Goal: Feedback & Contribution: Submit feedback/report problem

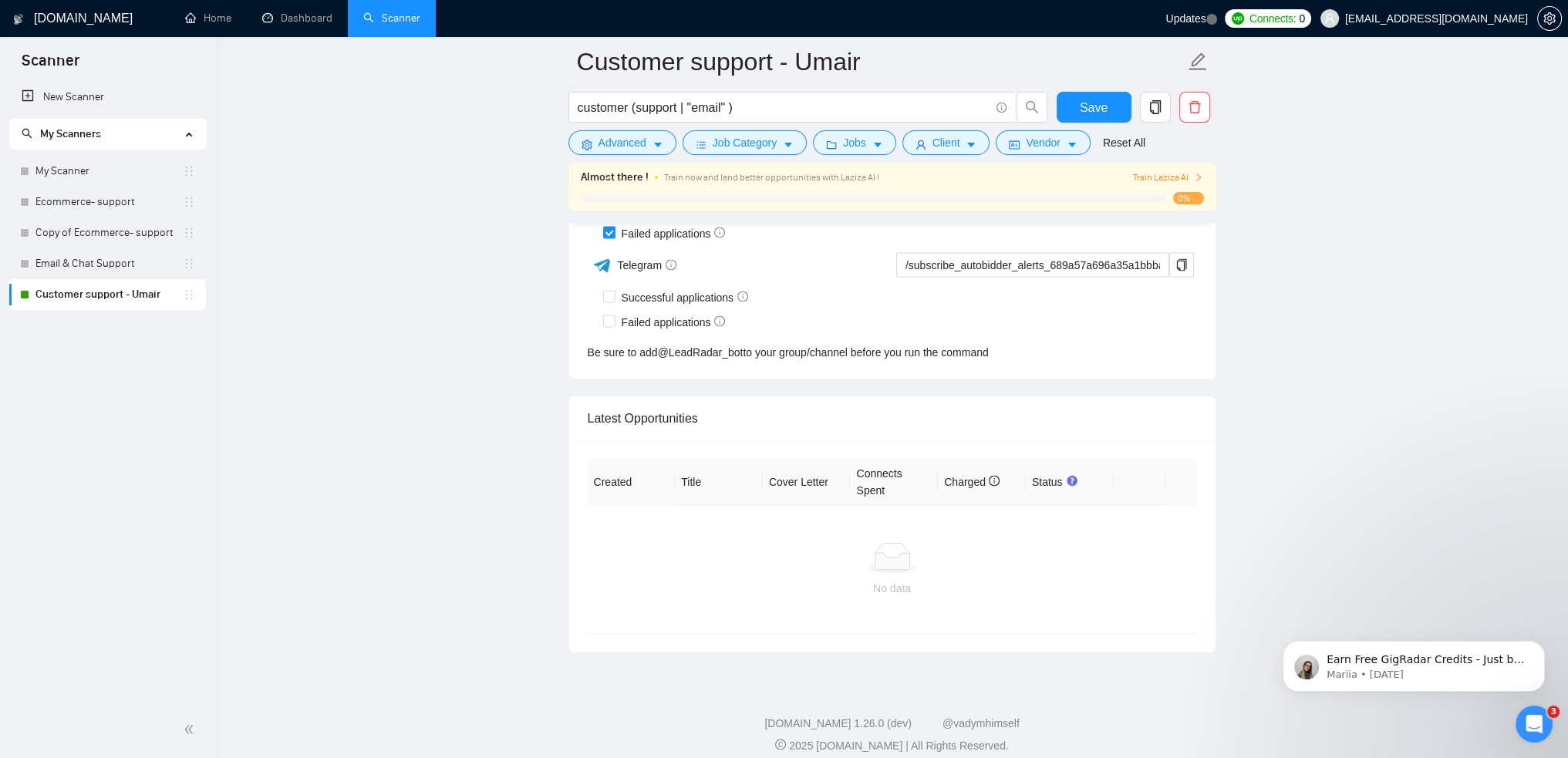
scroll to position [1885, 0]
click at [975, 424] on button "Dismiss notification" at bounding box center [1539, 645] width 20 height 20
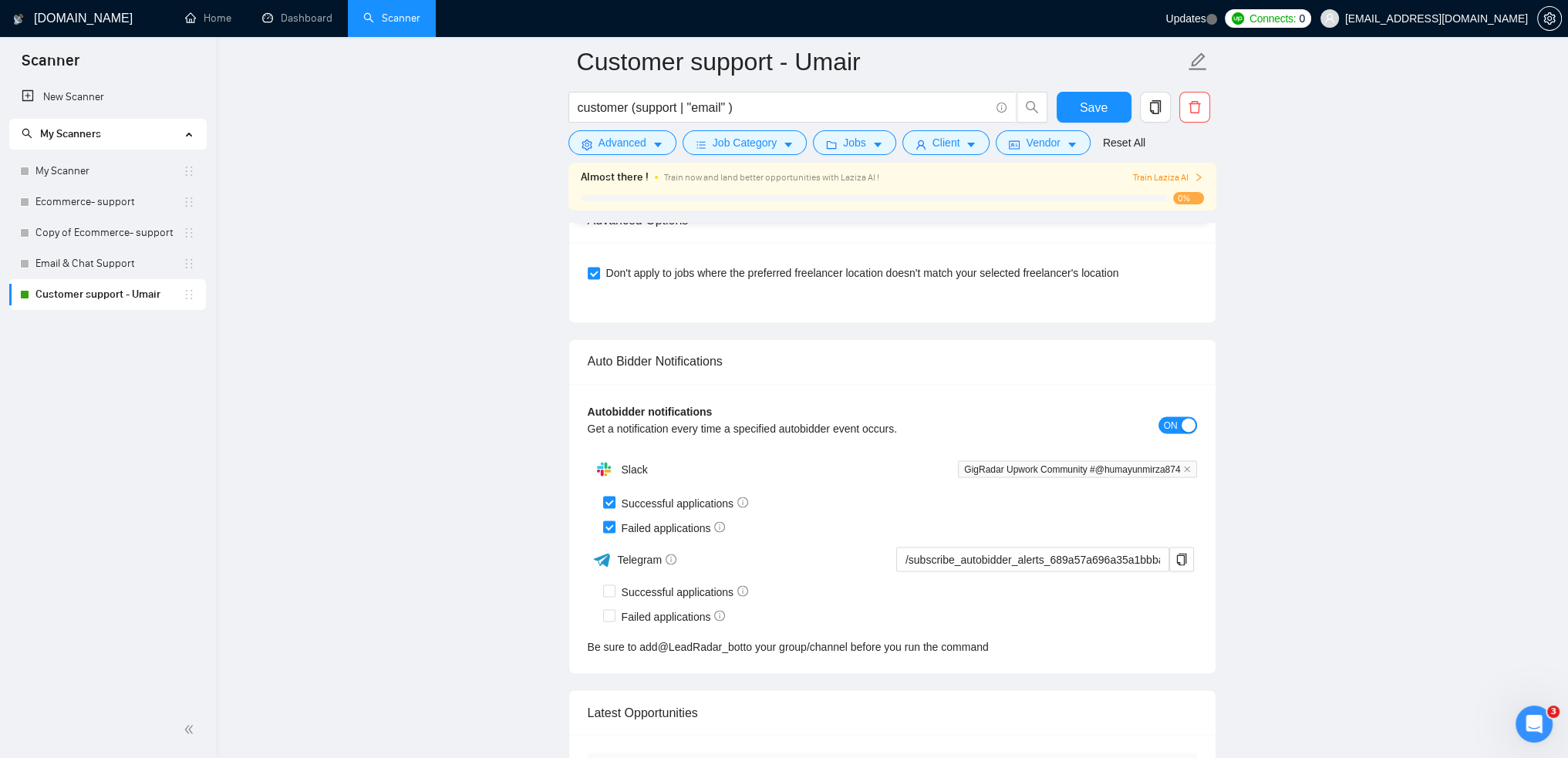
scroll to position [3497, 0]
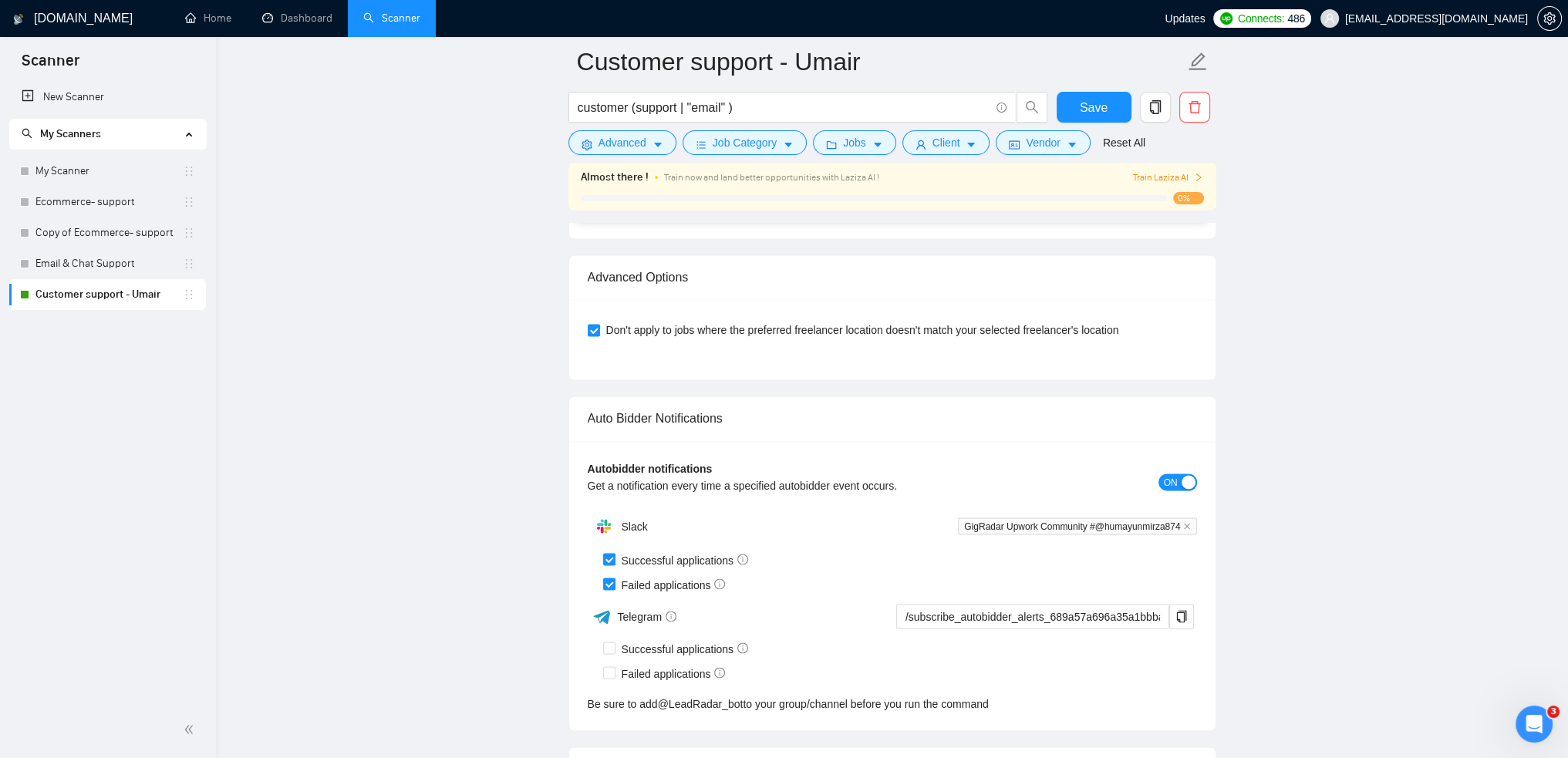
scroll to position [3762, 0]
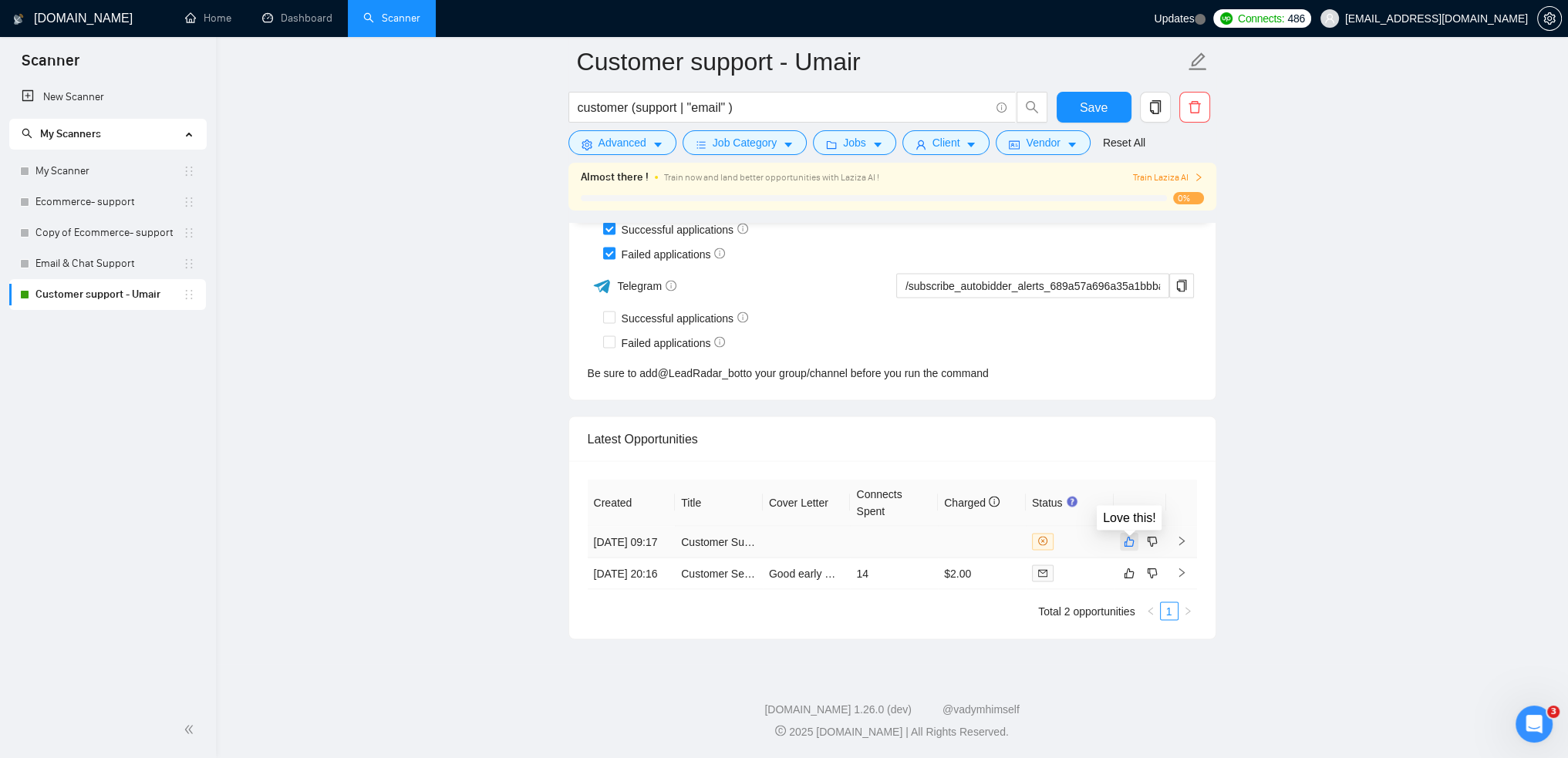
click at [1127, 535] on icon "like" at bounding box center [1129, 541] width 10 height 12
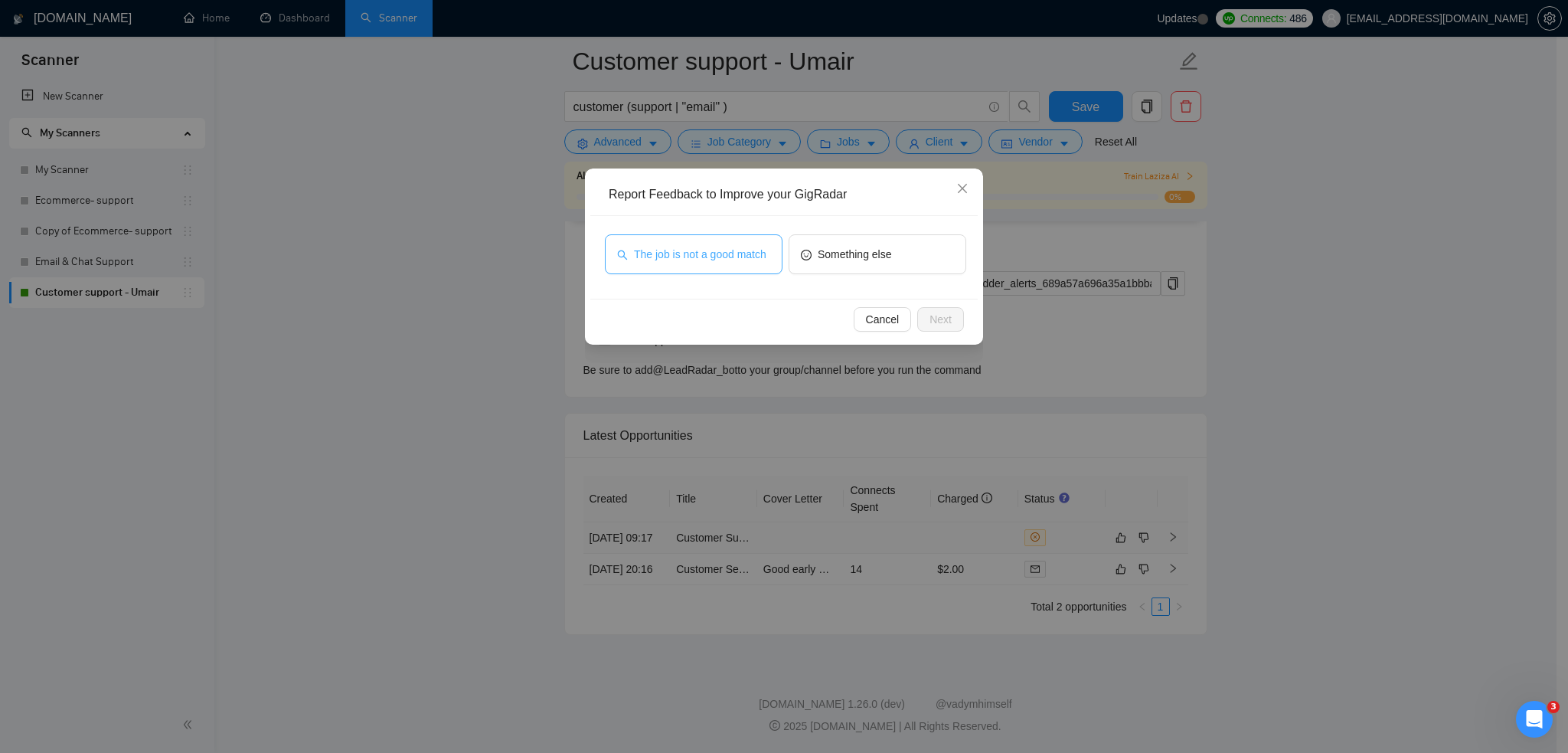
click at [694, 264] on button "The job is not a good match" at bounding box center [694, 254] width 177 height 40
click at [946, 315] on span "Next" at bounding box center [941, 320] width 22 height 17
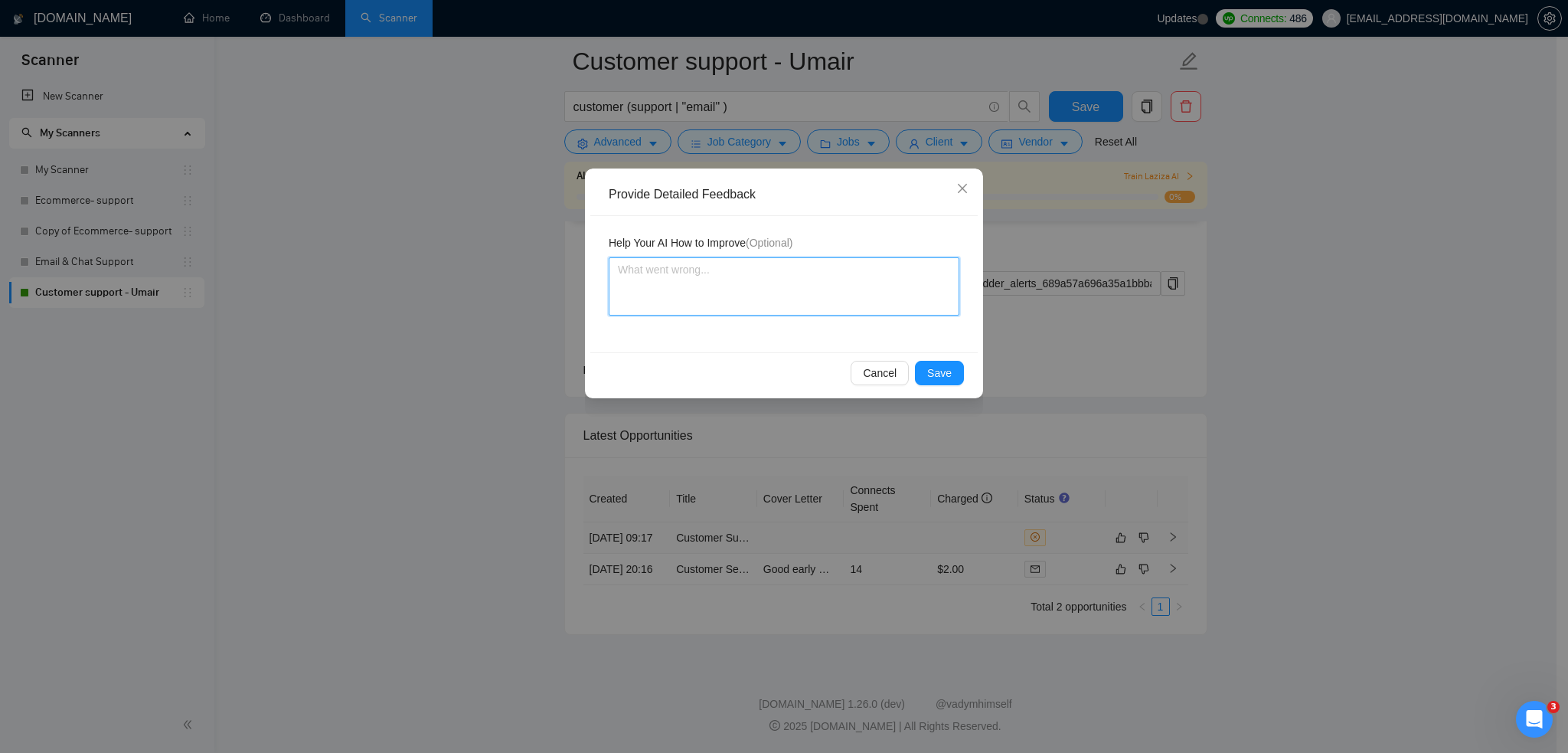
click at [760, 300] on textarea at bounding box center [784, 287] width 350 height 59
type textarea "y"
type textarea "ye"
type textarea "yea"
type textarea "yeah"
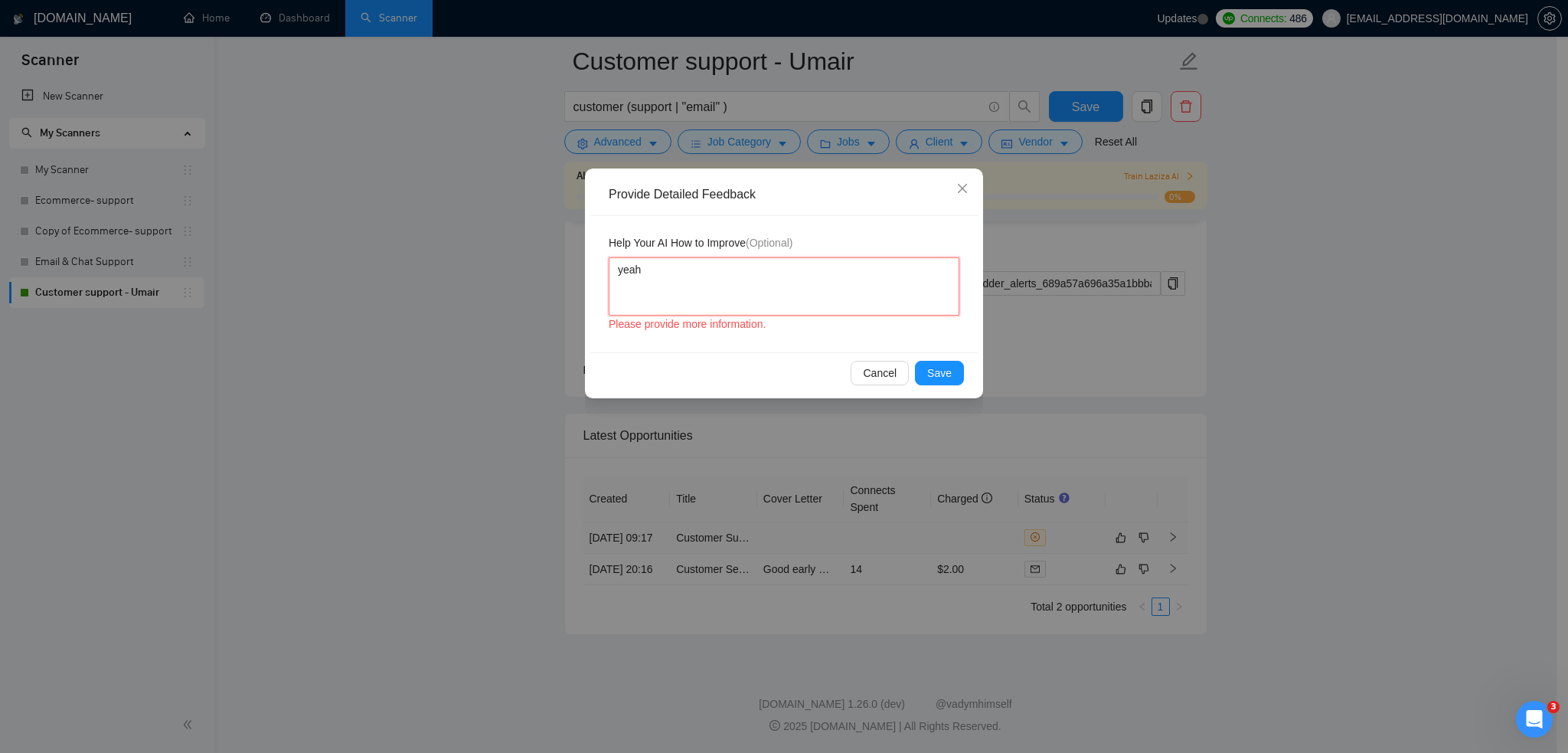
type textarea "yeah"
type textarea "yeah o"
type textarea "yeah op"
type textarea "yeah opt"
type textarea "yeah opti"
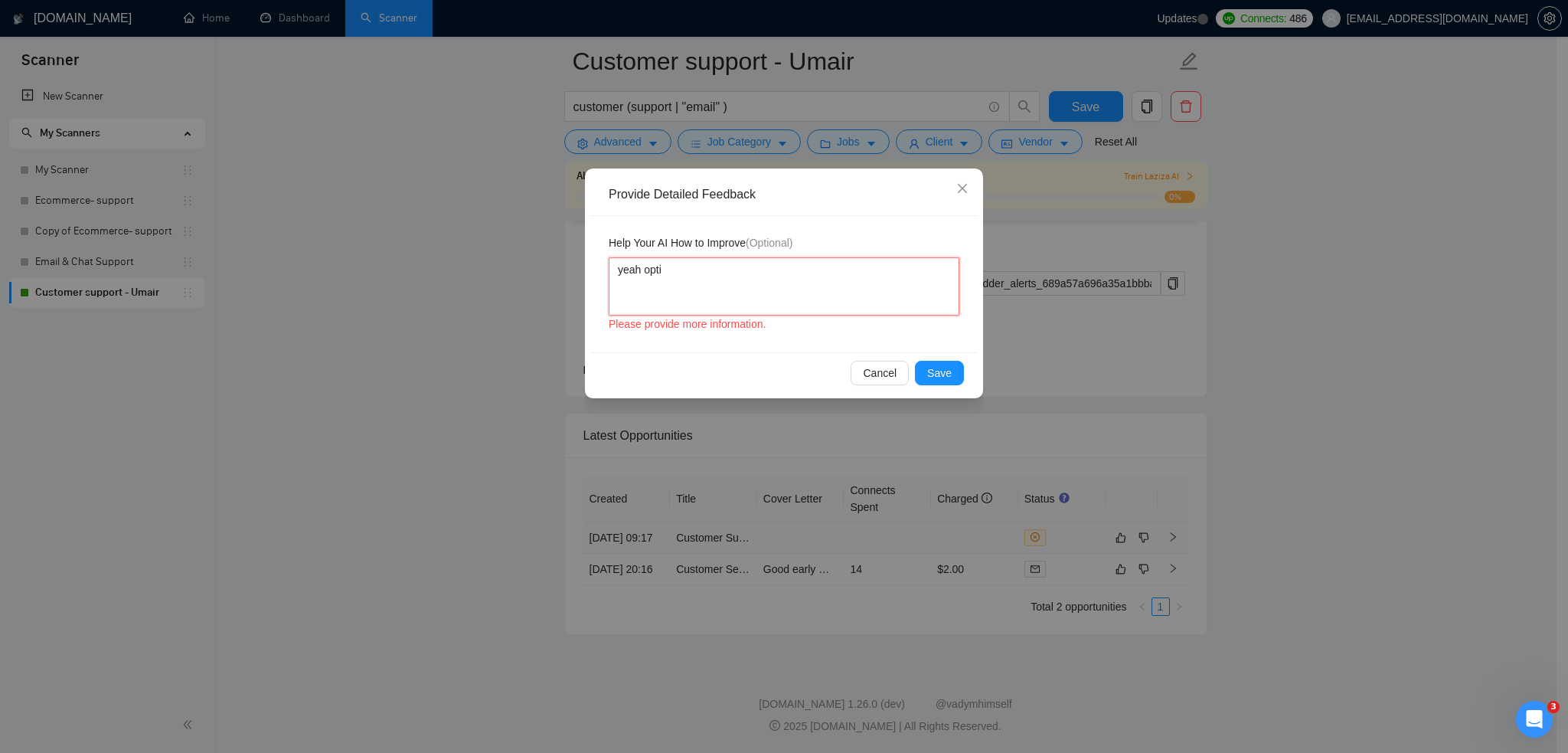
type textarea "yeah optio"
type textarea "yeah option"
type textarea "yeah option ty"
type textarea "yeah option tyr"
type textarea "yeah option tyra"
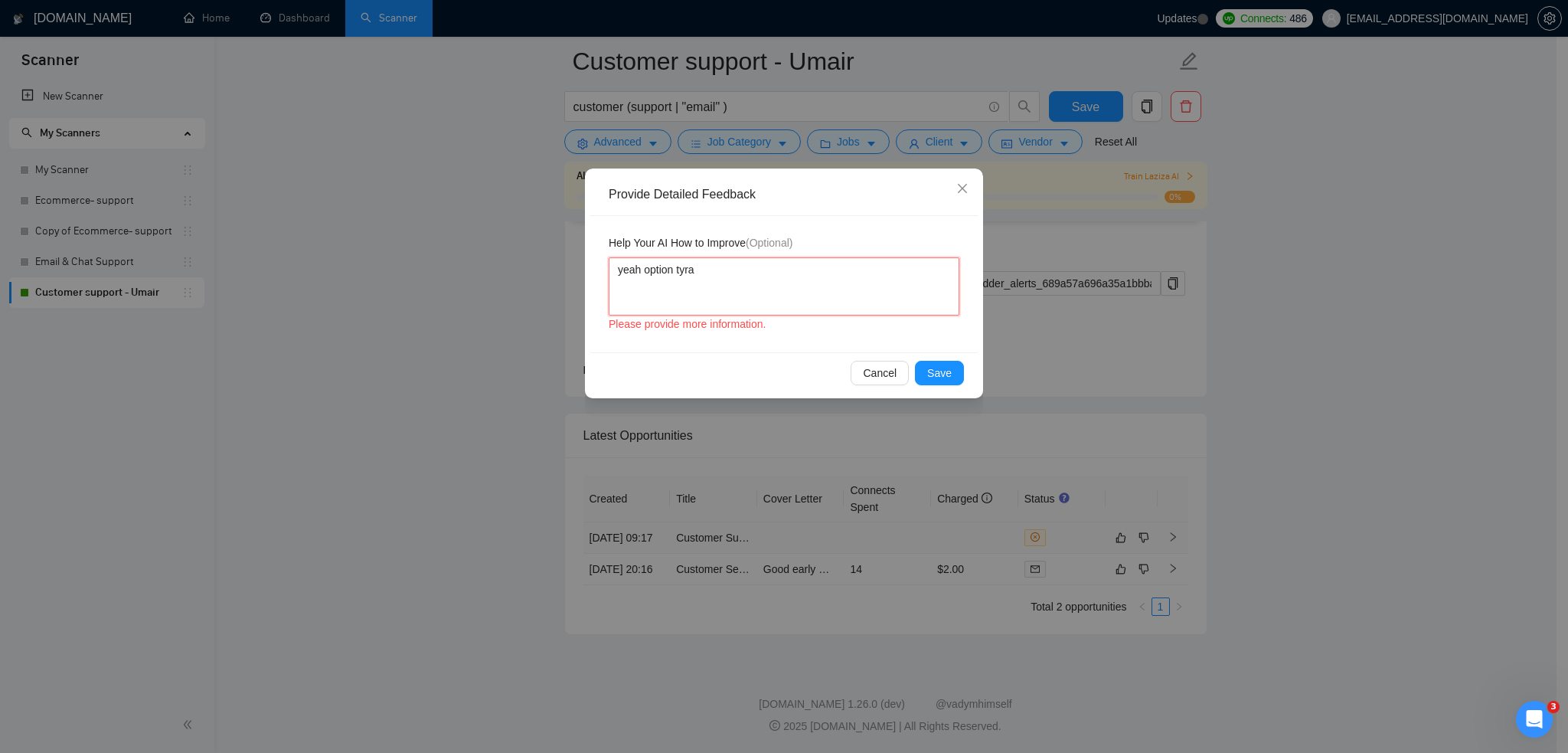
type textarea "yeah option tyrad"
type textarea "yeah option tyra"
type textarea "yeah option tyr"
type textarea "yeah option ty"
type textarea "yeah option t"
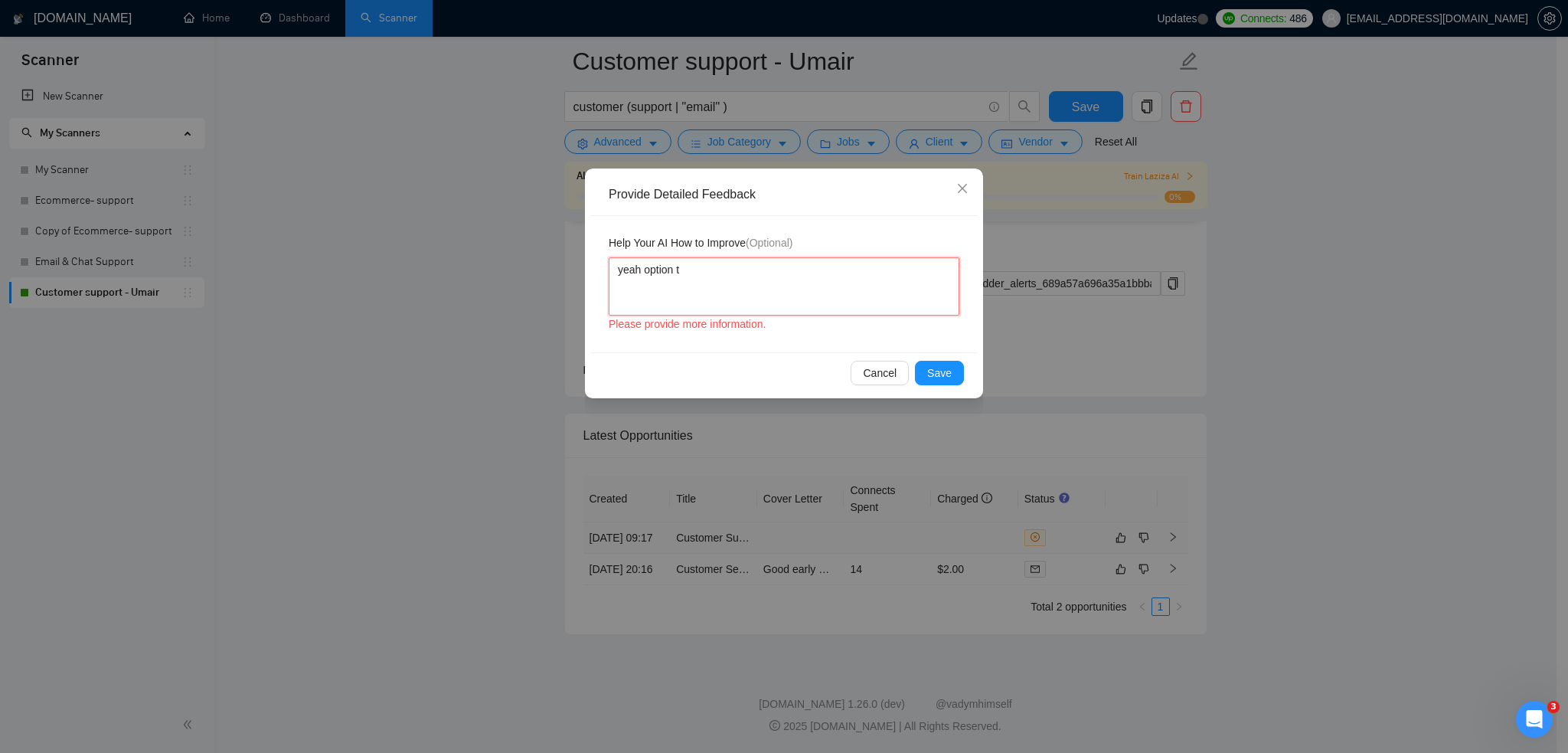
type textarea "yeah option tr"
type textarea "yeah option tra"
type textarea "yeah option trad"
type textarea "yeah option tradi"
type textarea "yeah option tradin"
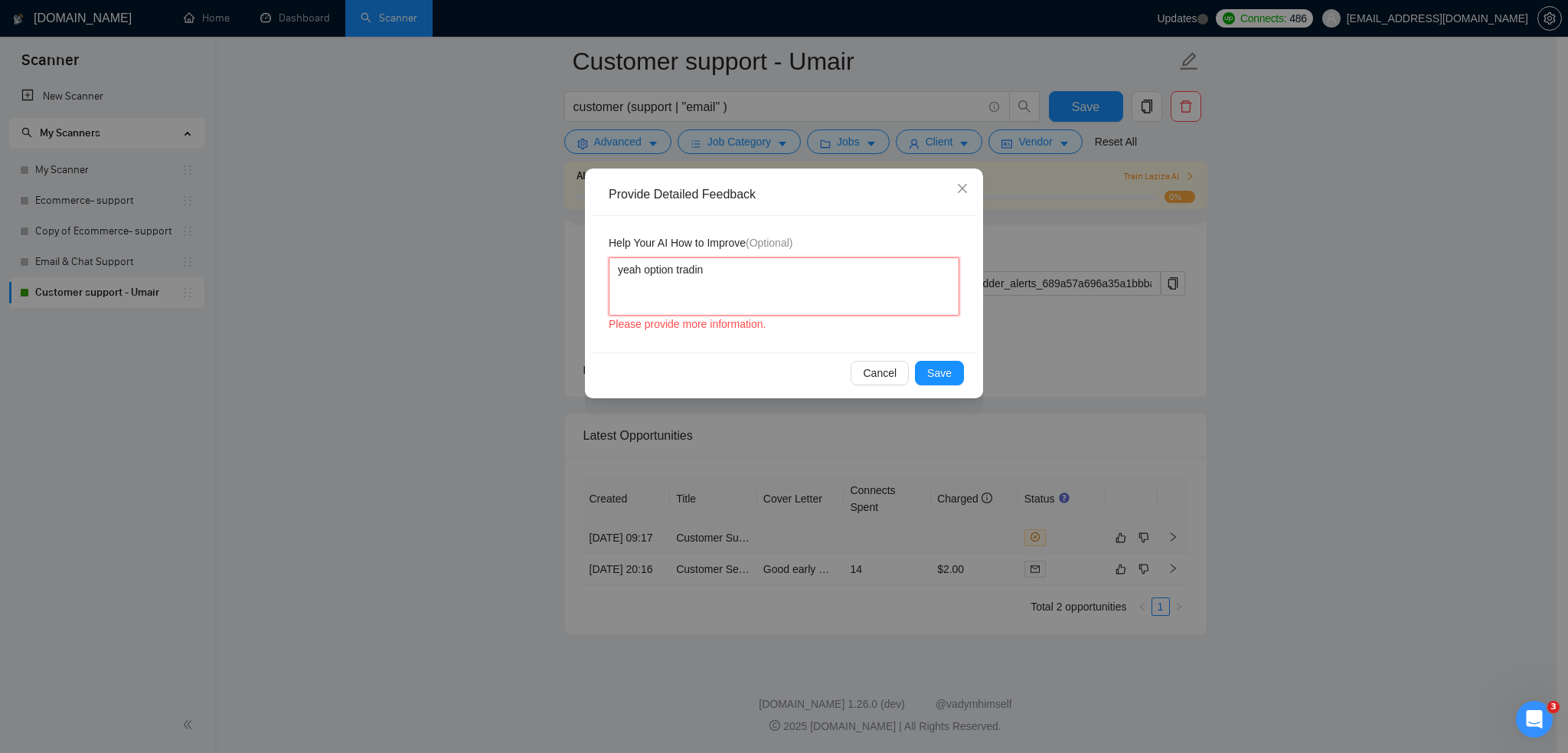
type textarea "yeah option trading"
type textarea "yeah option trading j"
type textarea "yeah option trading jo"
type textarea "yeah option trading job"
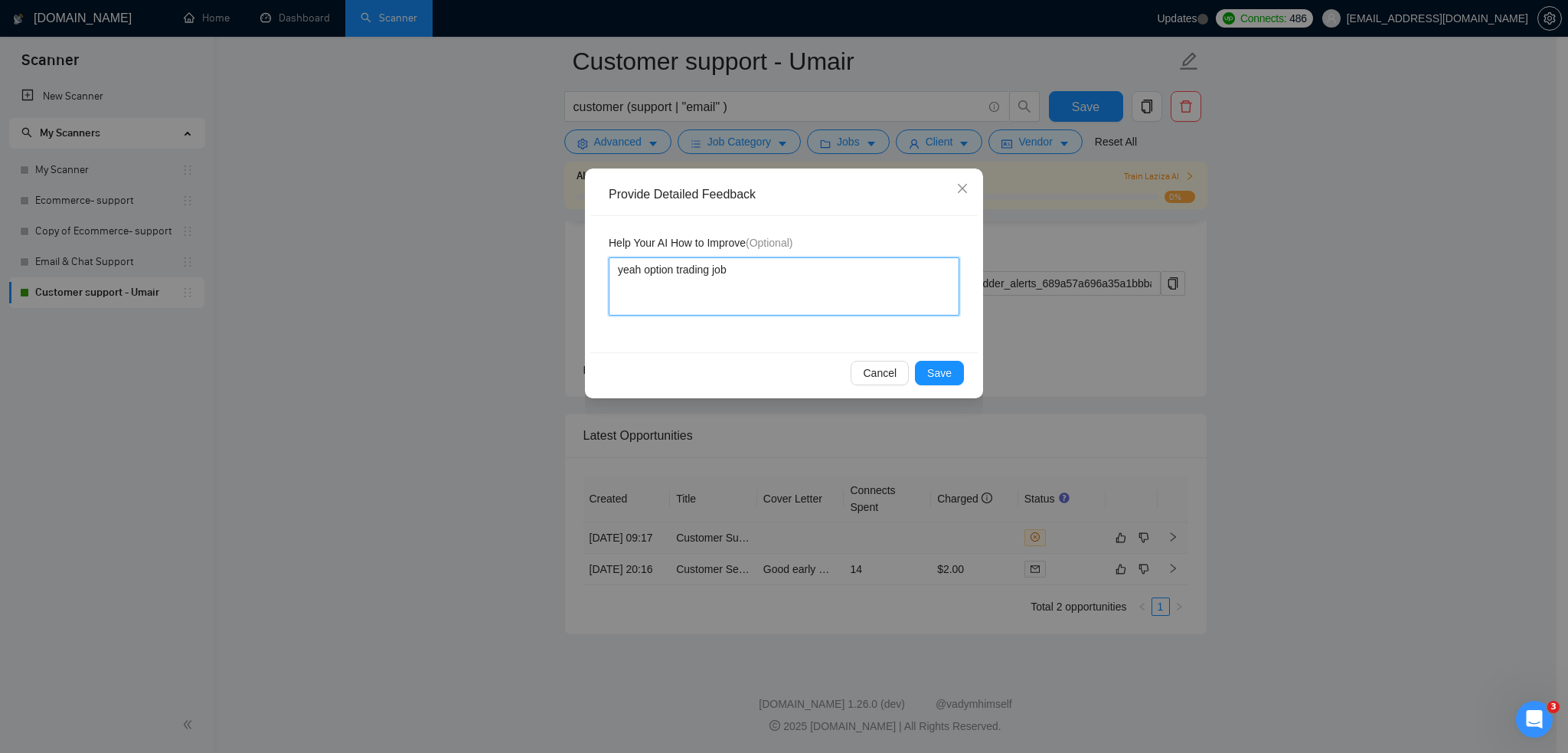
type textarea "yeah option trading jobs"
type textarea "yeah option trading jobs w"
type textarea "yeah option trading jobs we"
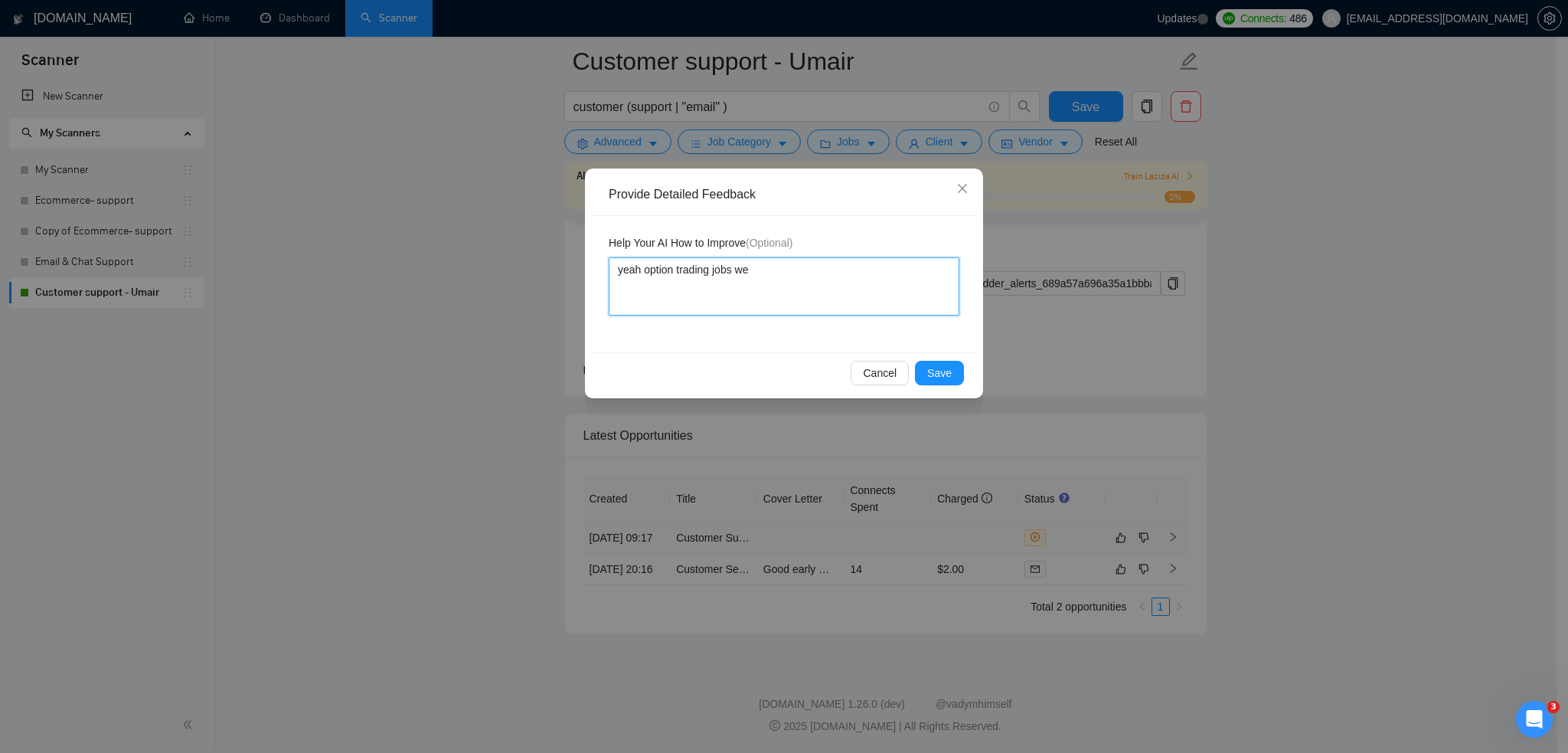
type textarea "yeah option trading jobs we d"
type textarea "yeah option trading jobs we do"
type textarea "yeah option trading jobs we don"
type textarea "yeah option trading jobs we don'"
type textarea "yeah option trading jobs we don't"
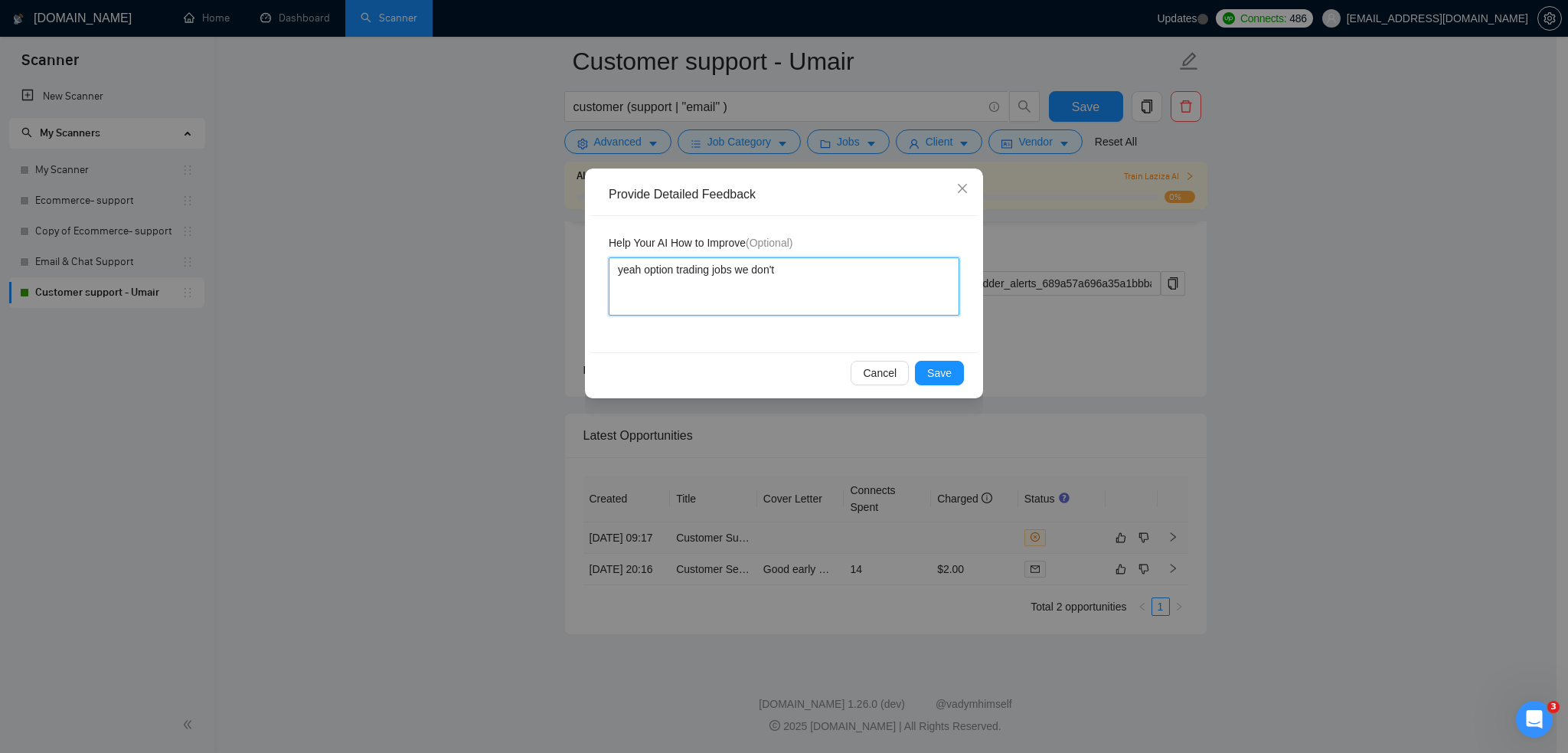
type textarea "yeah option trading jobs we don't"
type textarea "yeah option trading jobs we don't d"
type textarea "yeah option trading jobs we don't do"
click at [946, 370] on span "Save" at bounding box center [939, 373] width 24 height 17
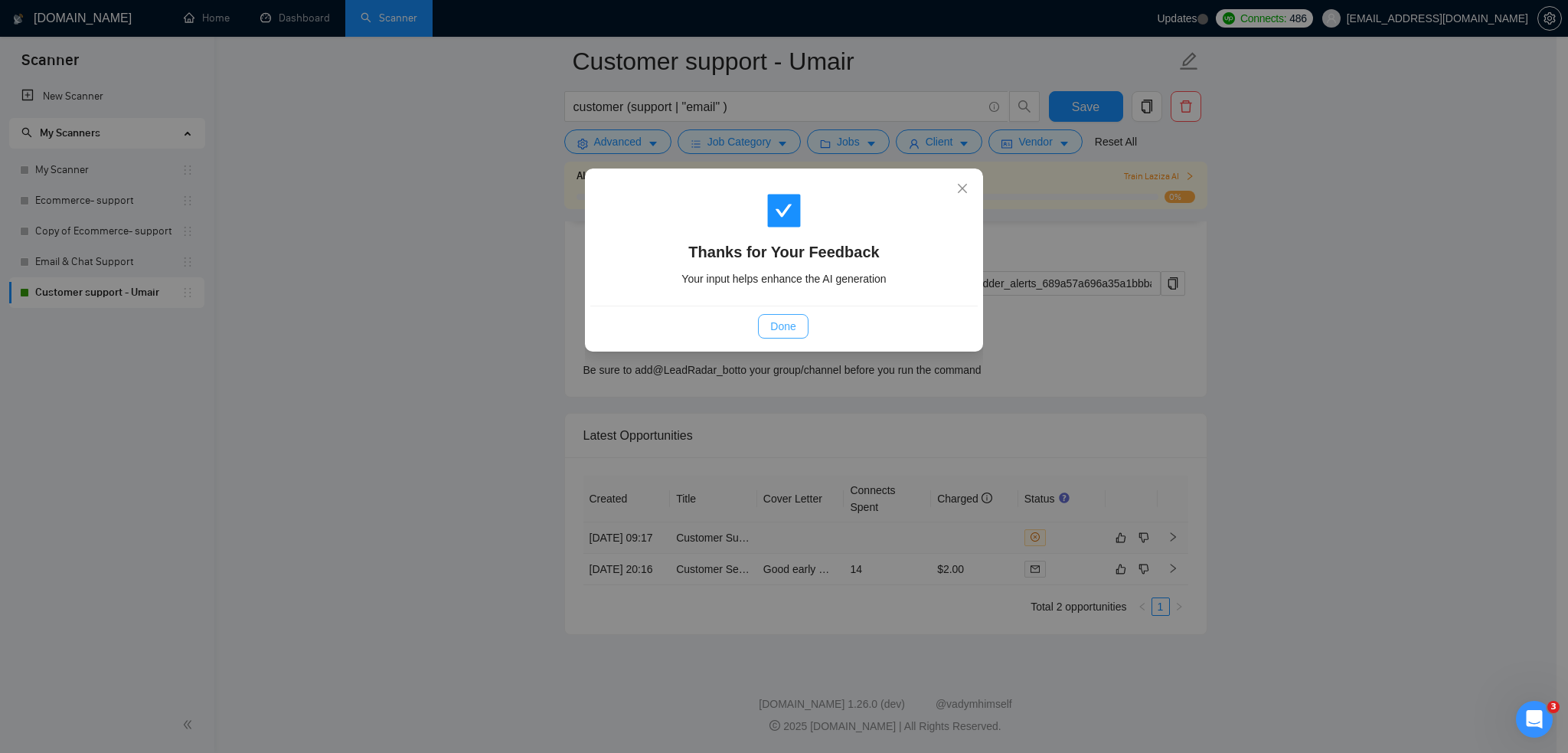
click at [792, 330] on span "Done" at bounding box center [783, 327] width 25 height 17
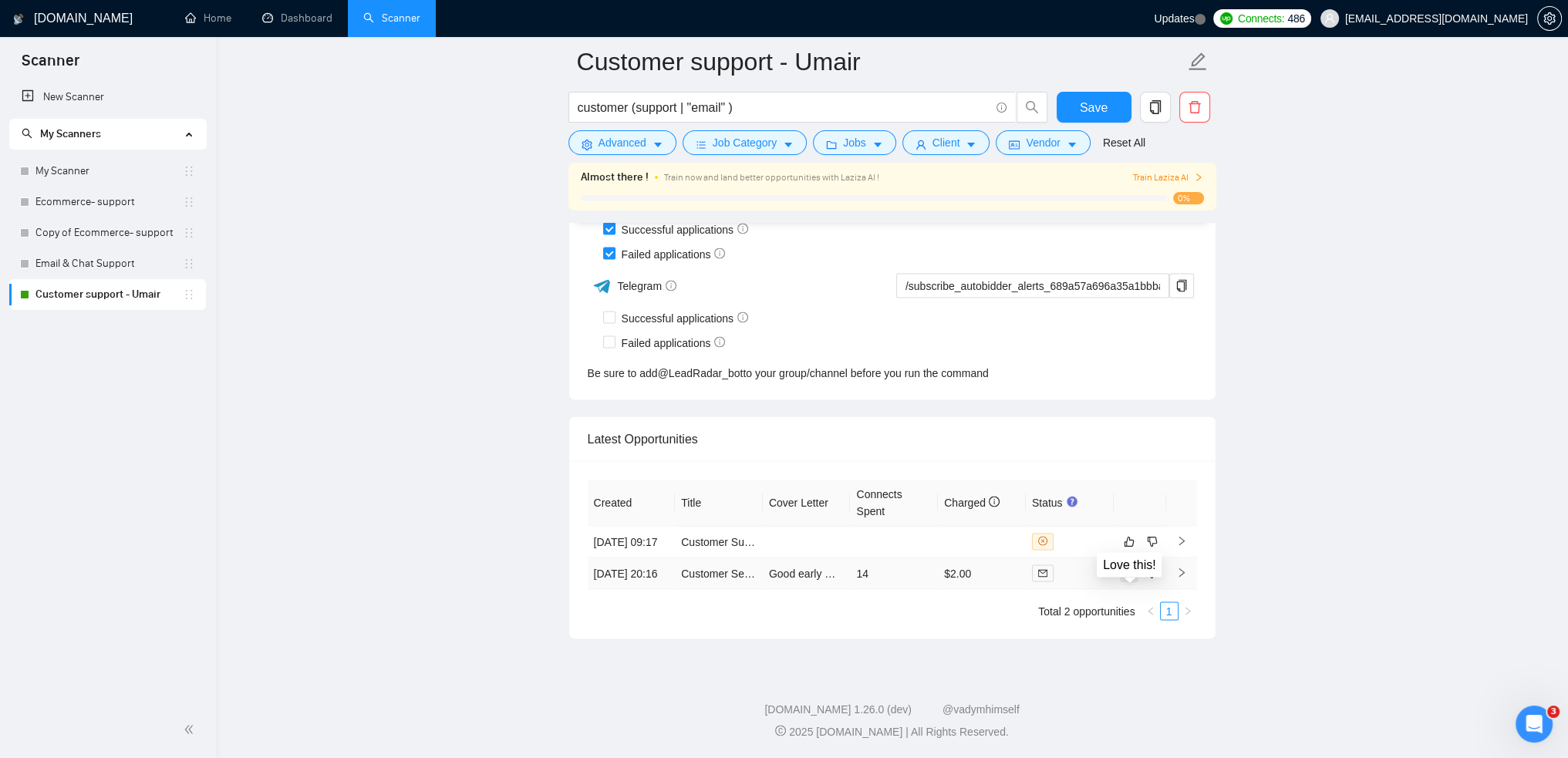
click at [1134, 564] on button "button" at bounding box center [1128, 572] width 18 height 18
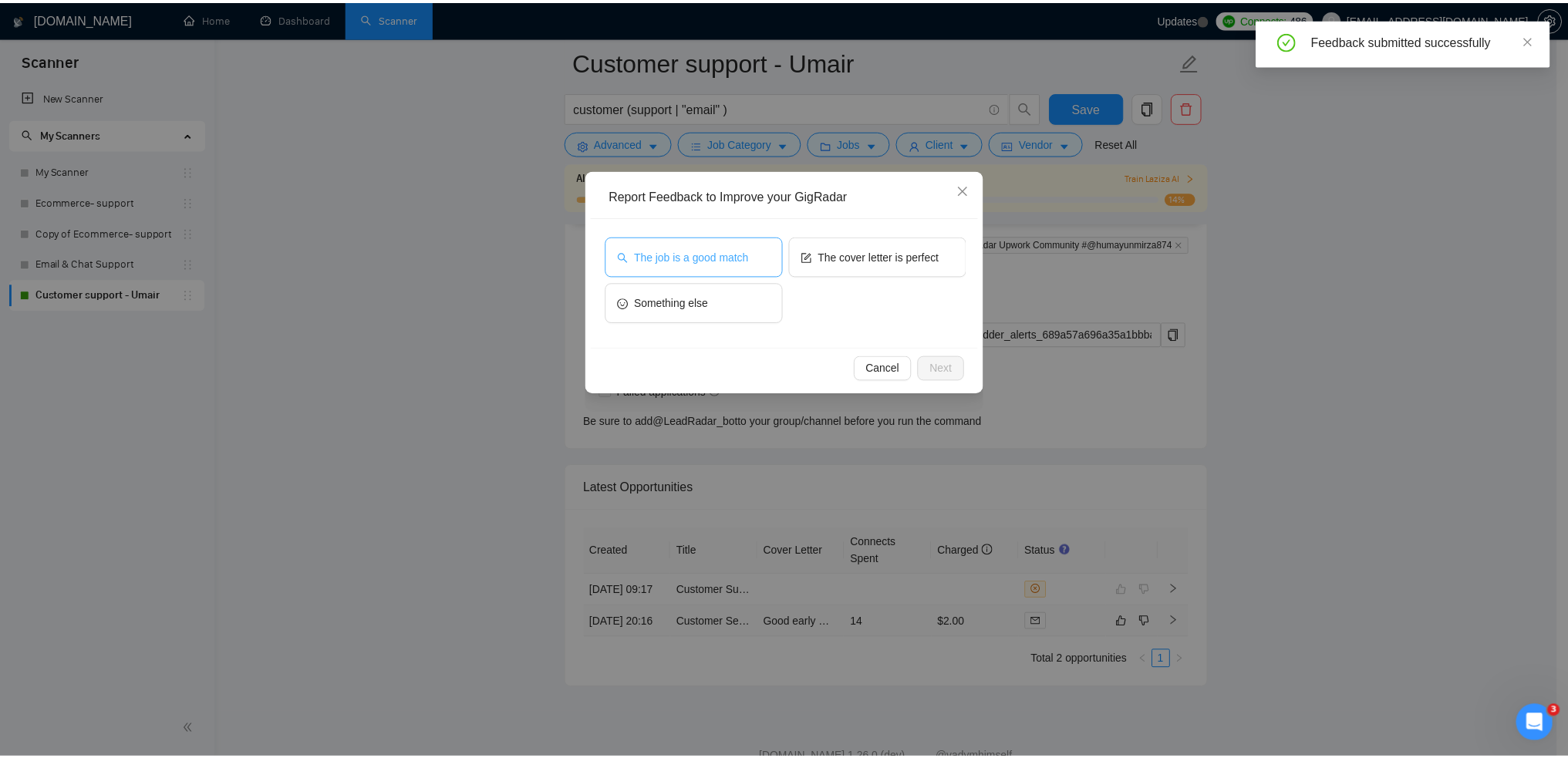
scroll to position [3809, 0]
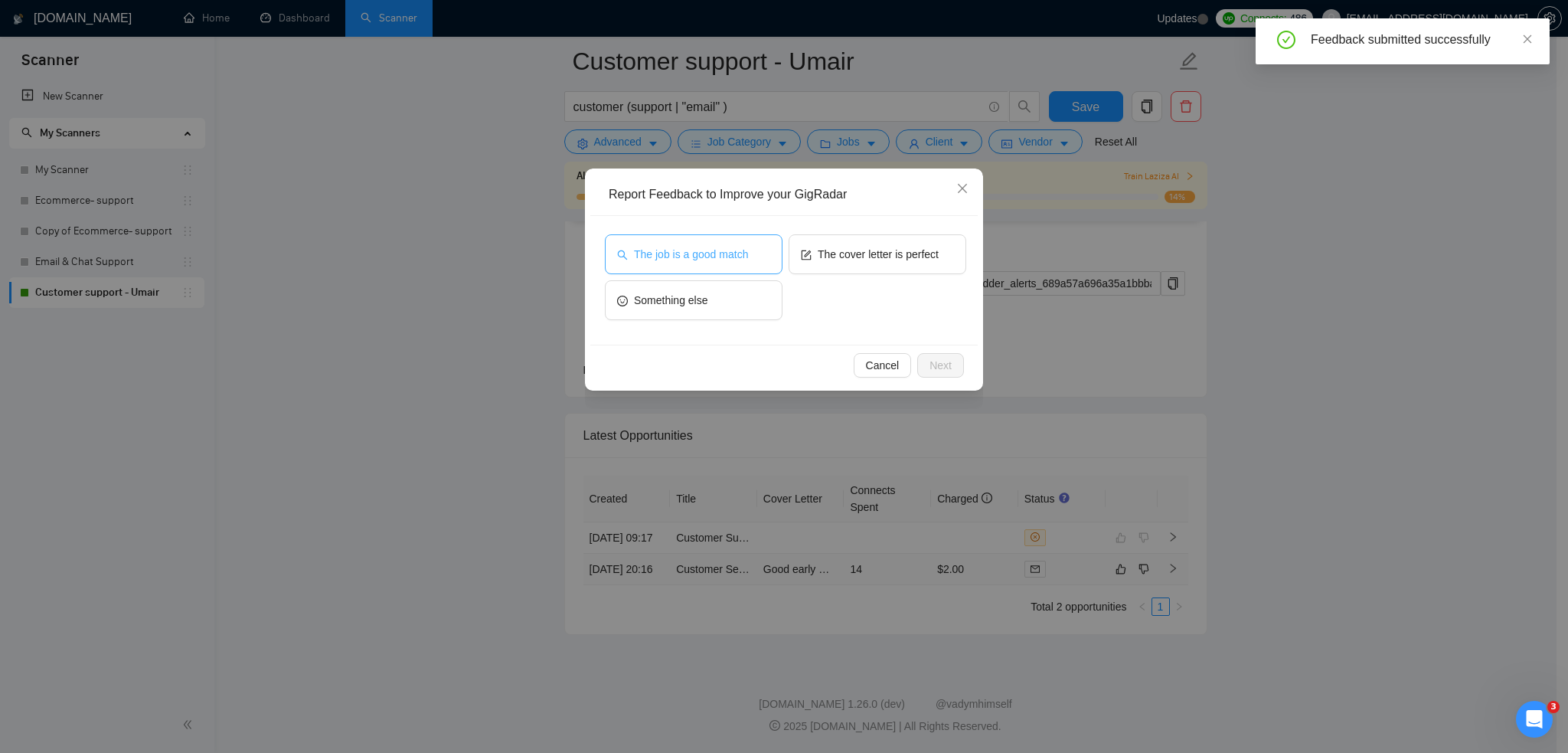
click at [710, 249] on span "The job is a good match" at bounding box center [691, 254] width 115 height 17
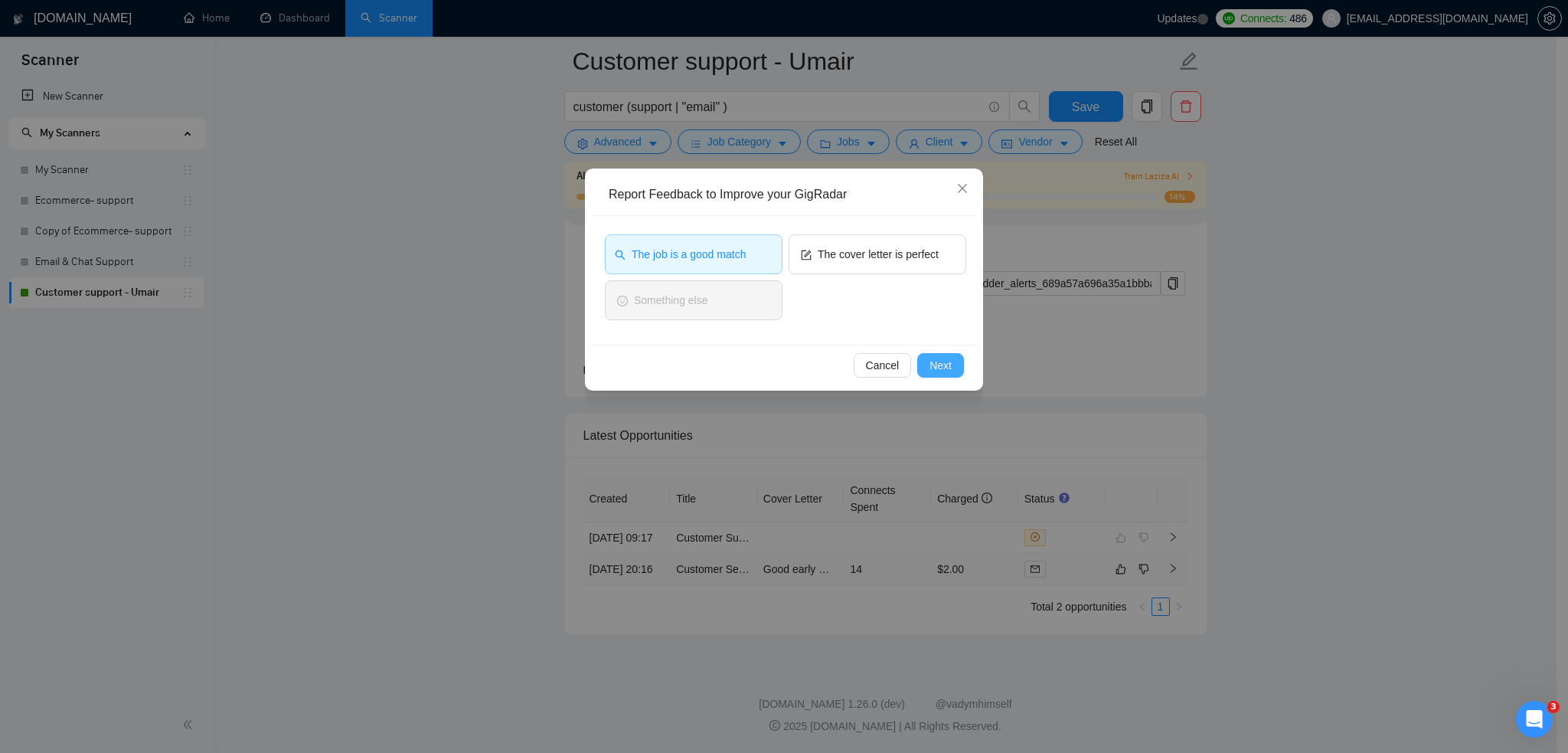
click at [928, 365] on button "Next" at bounding box center [940, 365] width 46 height 24
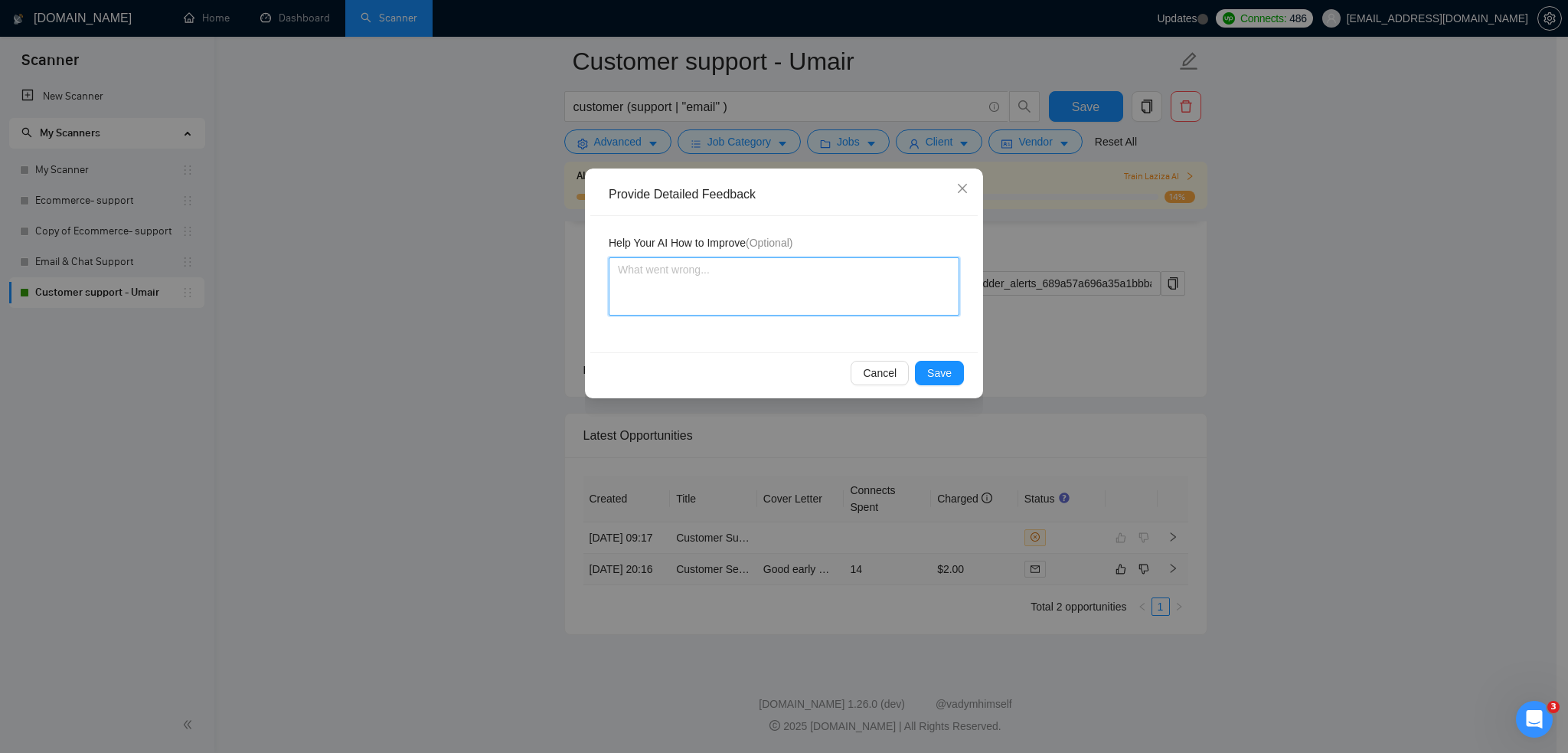
click at [691, 273] on textarea at bounding box center [784, 287] width 350 height 59
type textarea "m"
type textarea "ma"
type textarea "make"
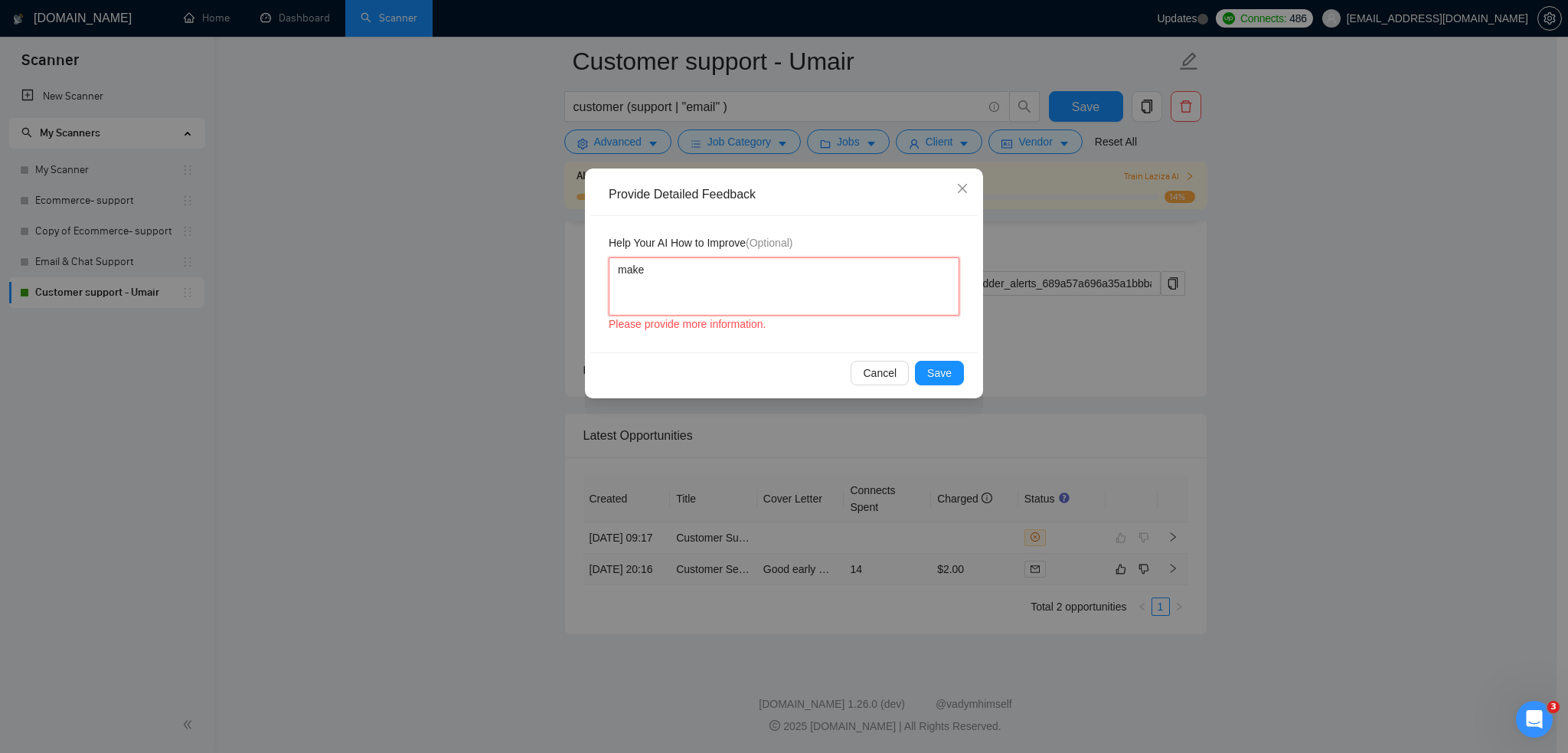
type textarea "make t"
type textarea "make th"
type textarea "make the"
type textarea "make the c"
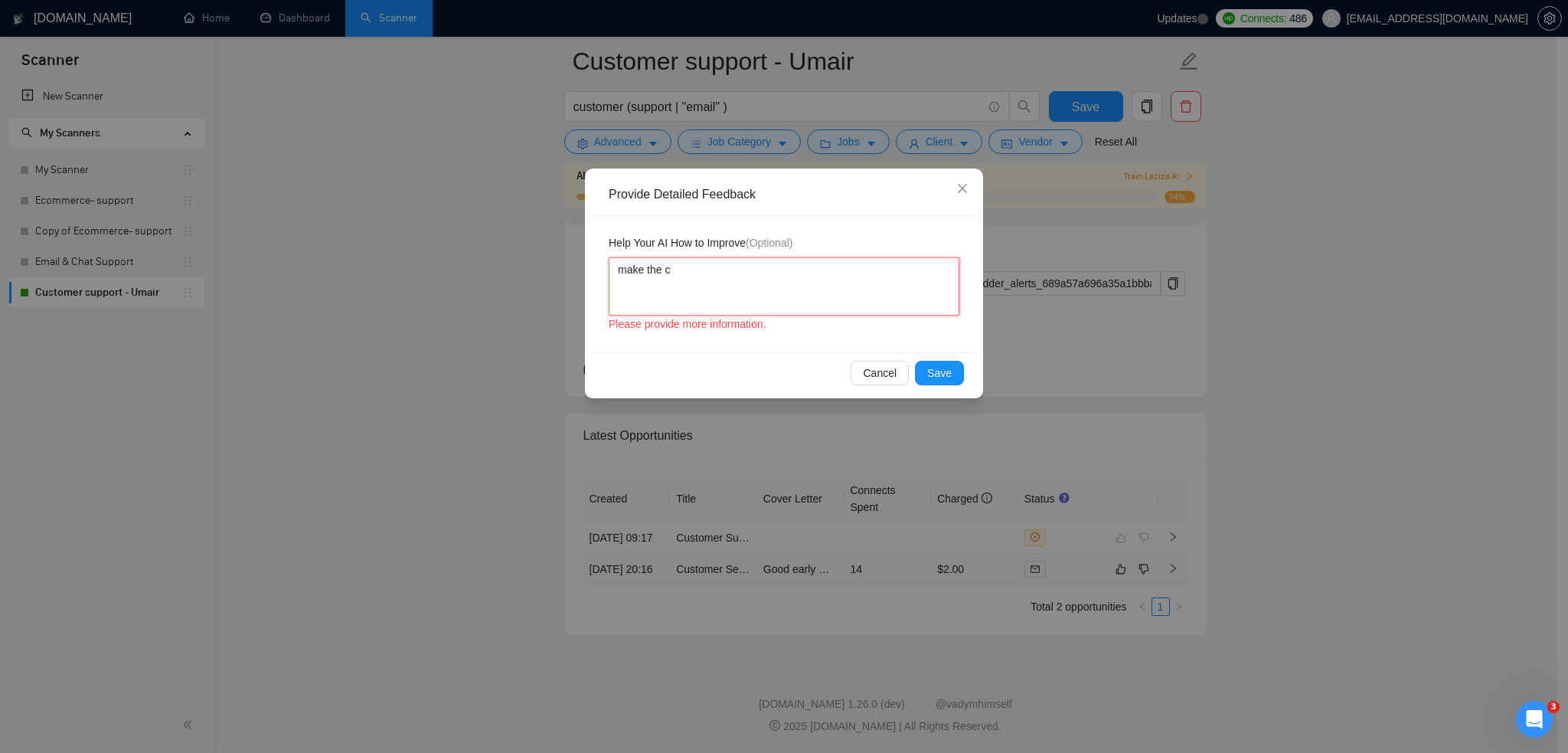
type textarea "make the co"
type textarea "make the cov"
type textarea "make the cove"
type textarea "make the cover"
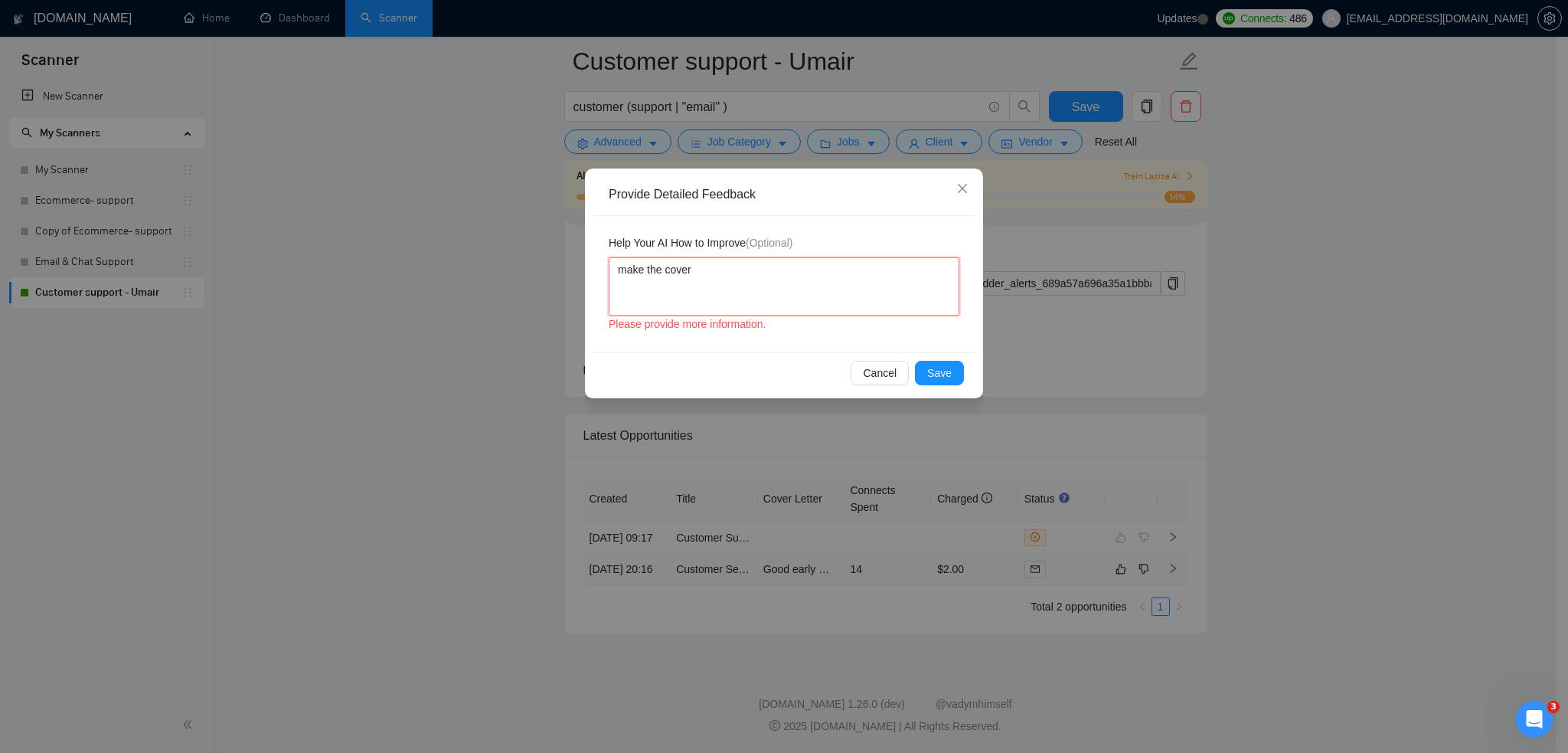
type textarea "make the cover l"
type textarea "make the cover le"
type textarea "make the cover let"
type textarea "make the cover lett"
type textarea "make the cover lette"
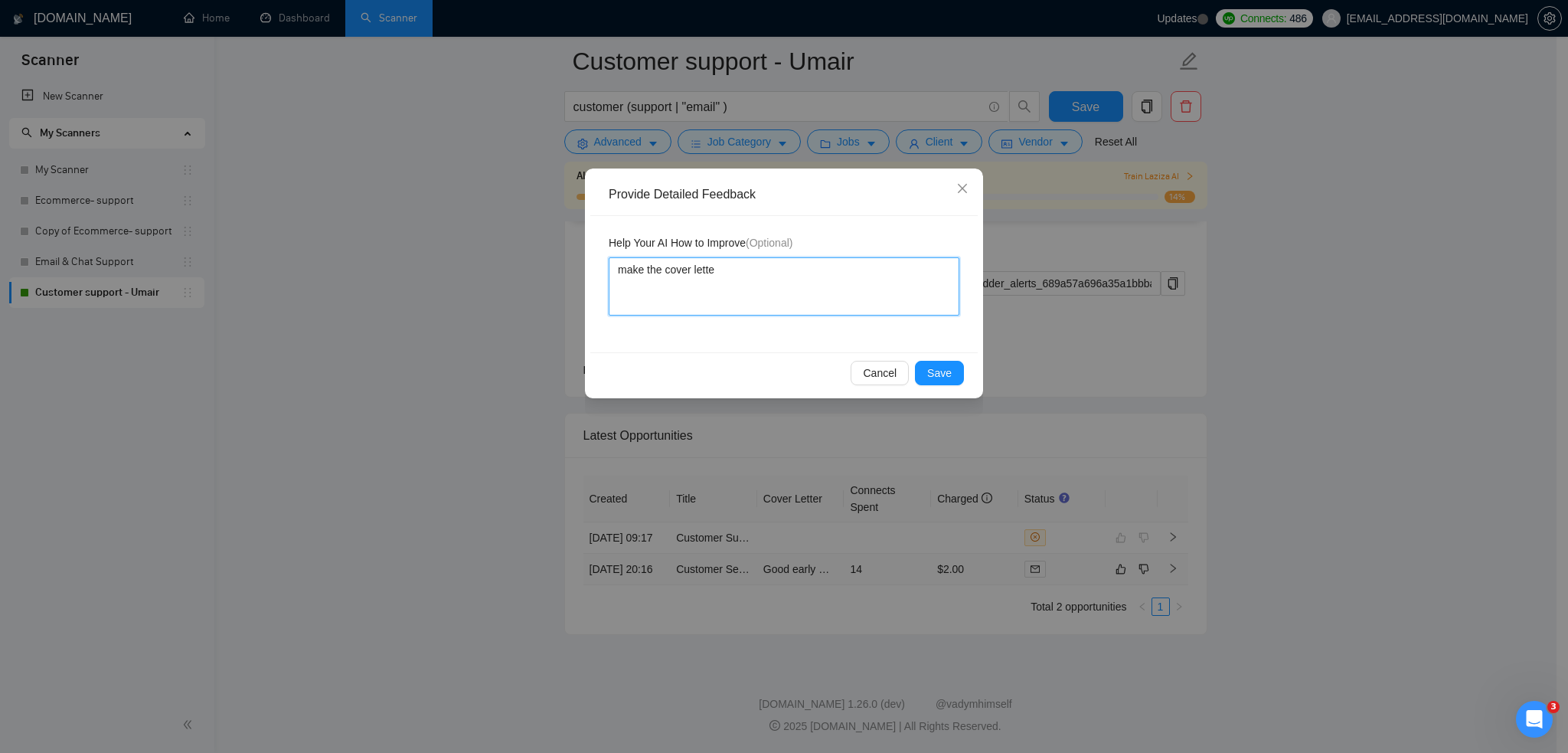
type textarea "make the cover letter"
type textarea "make the cover letter a"
type textarea "make the cover letter a b"
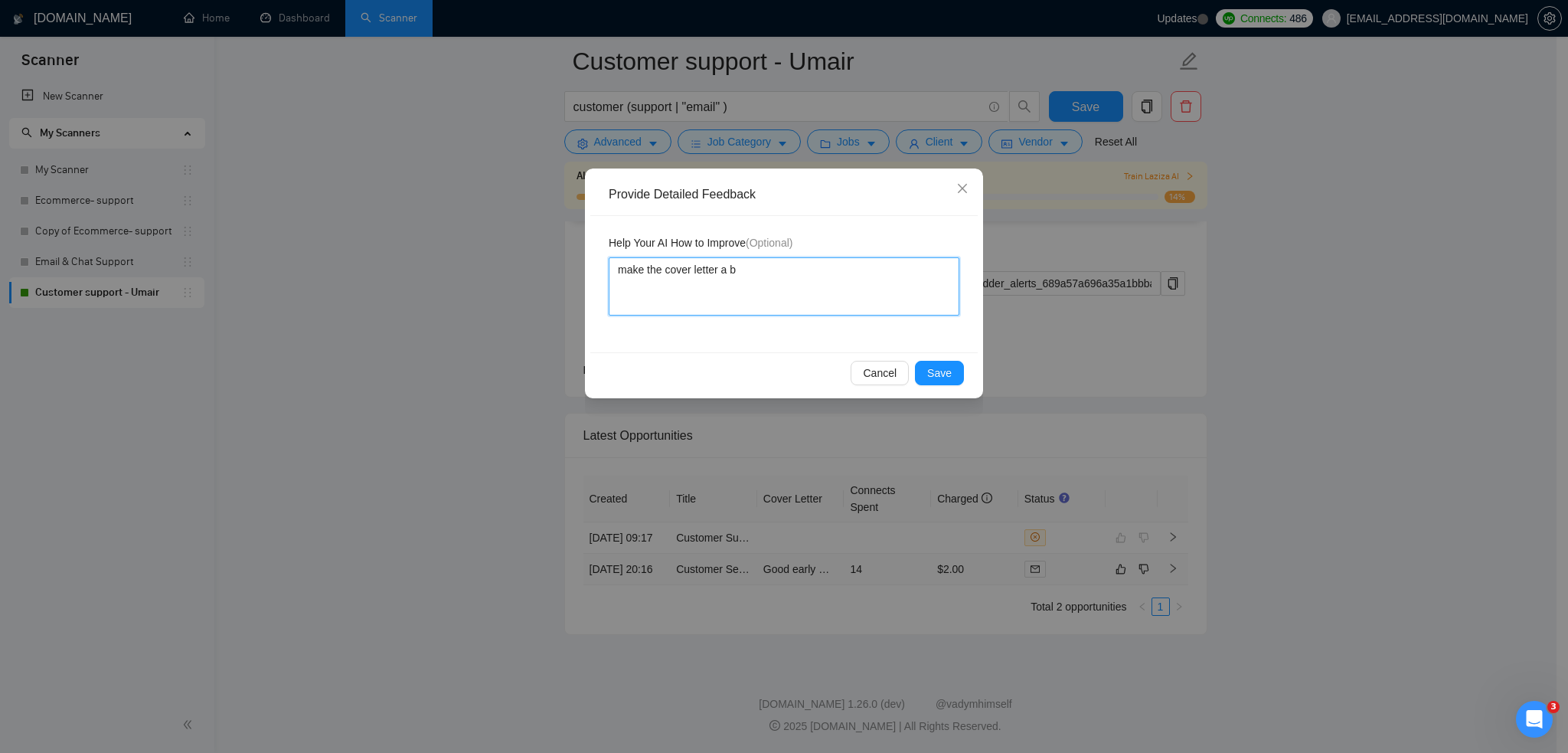
type textarea "make the cover letter a bi"
type textarea "make the cover letter a bit"
type textarea "make the cover letter a bit m"
type textarea "make the cover letter a bit mo"
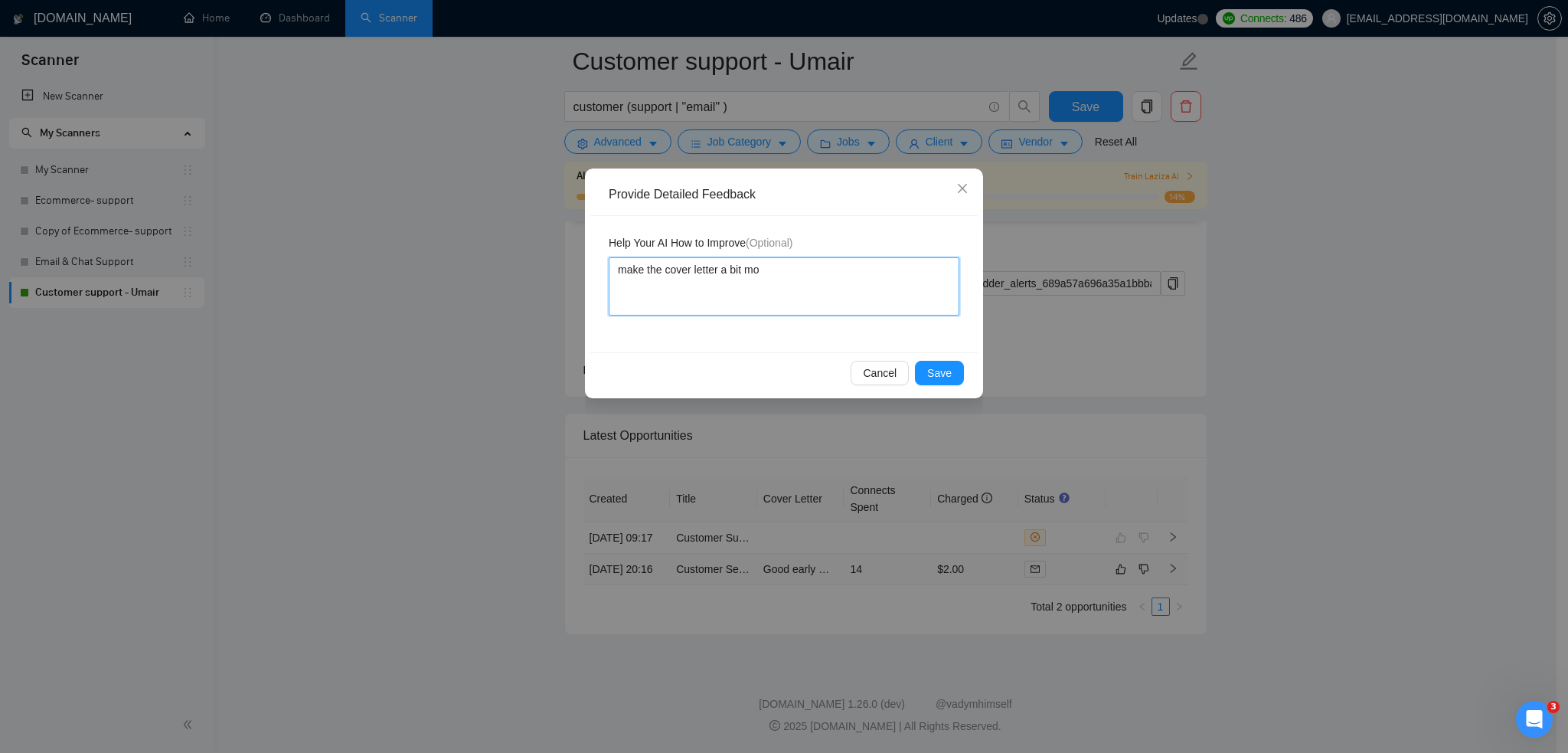
type textarea "make the cover letter a bit mor"
type textarea "make the cover letter a bit more"
type textarea "make the cover letter a bit more b"
type textarea "make the cover letter a bit more be"
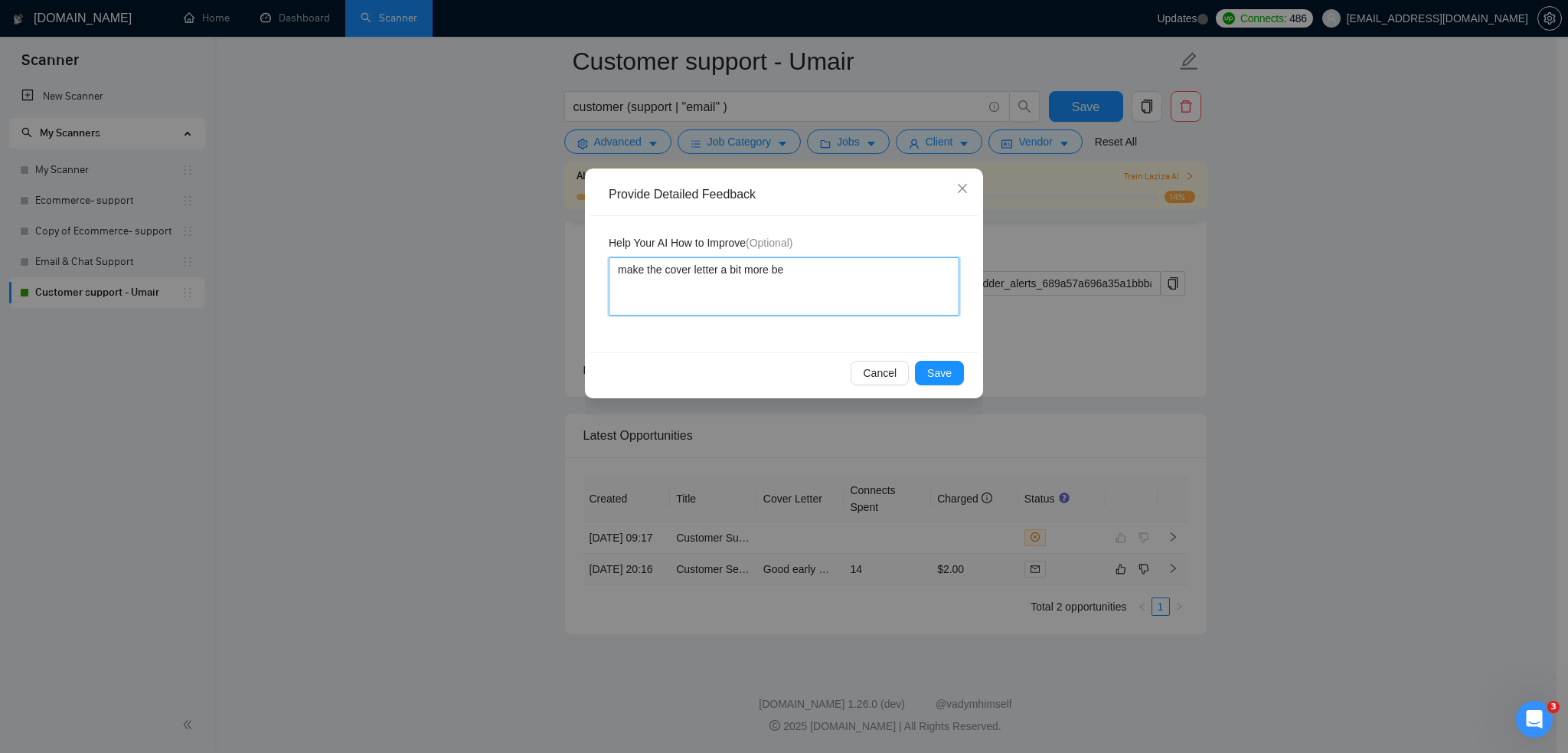
type textarea "make the cover letter a bit more bet"
type textarea "make the cover letter a bit more bette"
type textarea "make the cover letter a bit more better"
type textarea "make the cover letter a bit more better w"
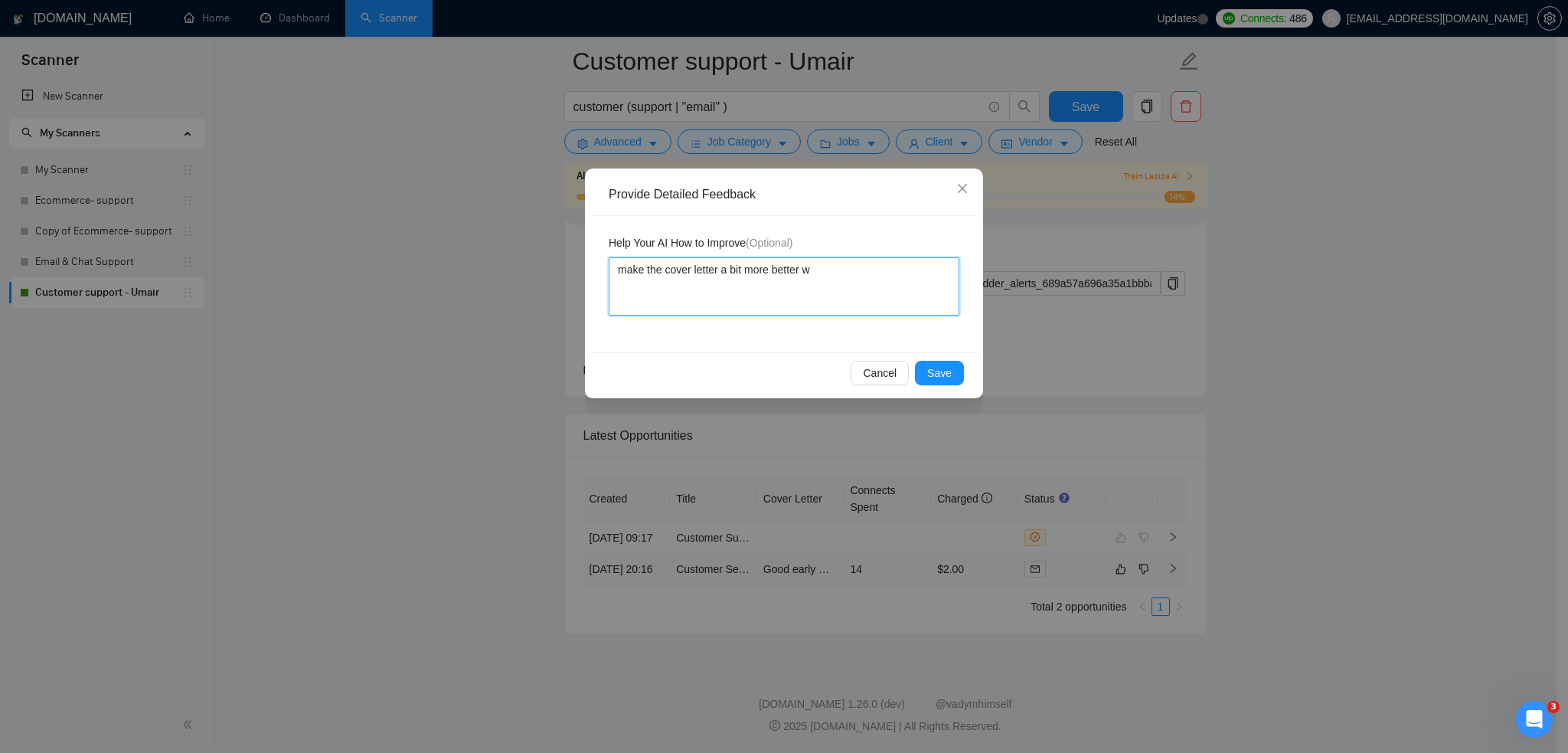
type textarea "make the cover letter a bit more better wi"
type textarea "make the cover letter a bit more better wit"
type textarea "make the cover letter a bit more better with"
type textarea "make the cover letter a bit more better with c"
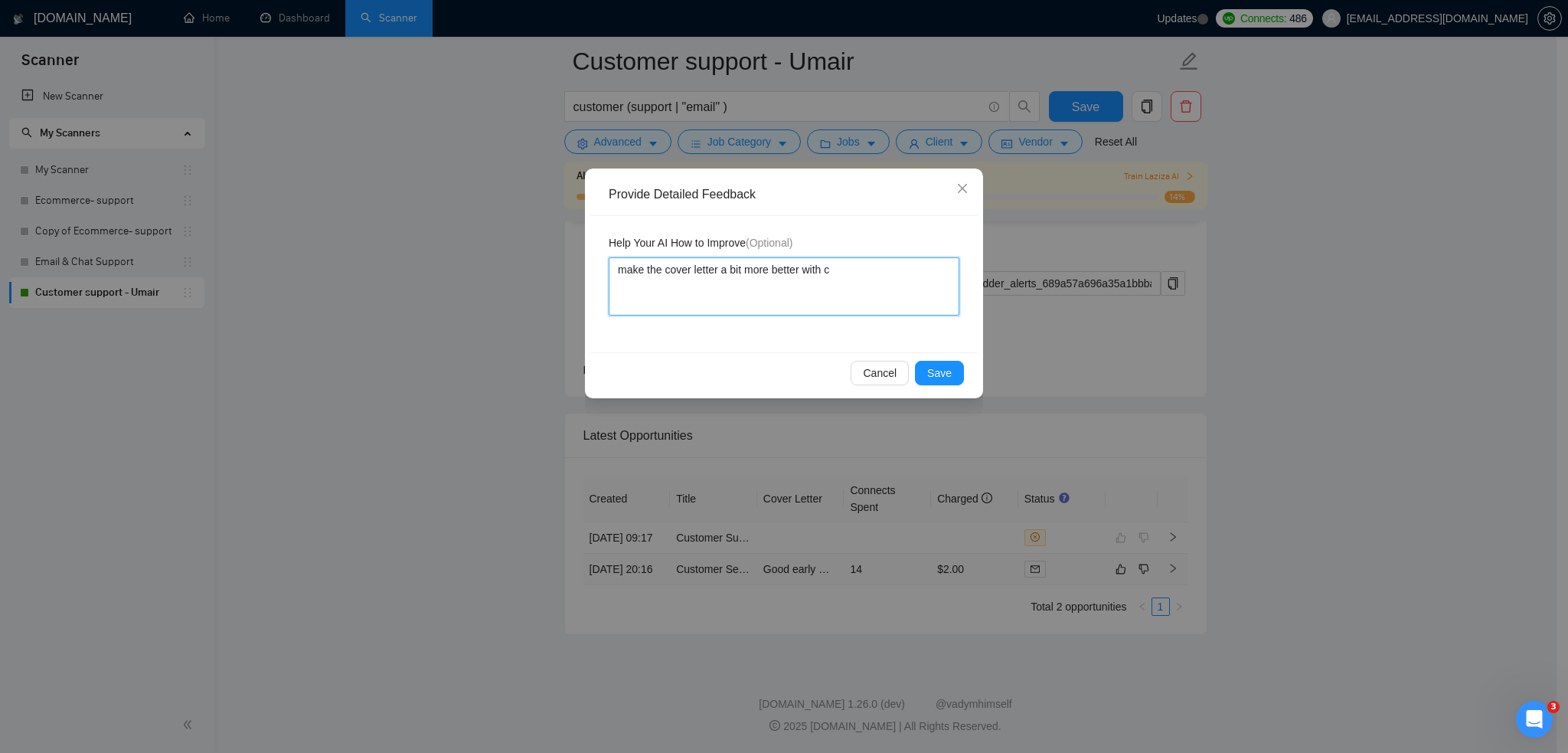
type textarea "make the cover letter a bit more better with co"
type textarea "make the cover letter a bit more better with con"
type textarea "make the cover letter a bit more better with conf"
type textarea "make the cover letter a bit more better with confi"
type textarea "make the cover letter a bit more better with confid"
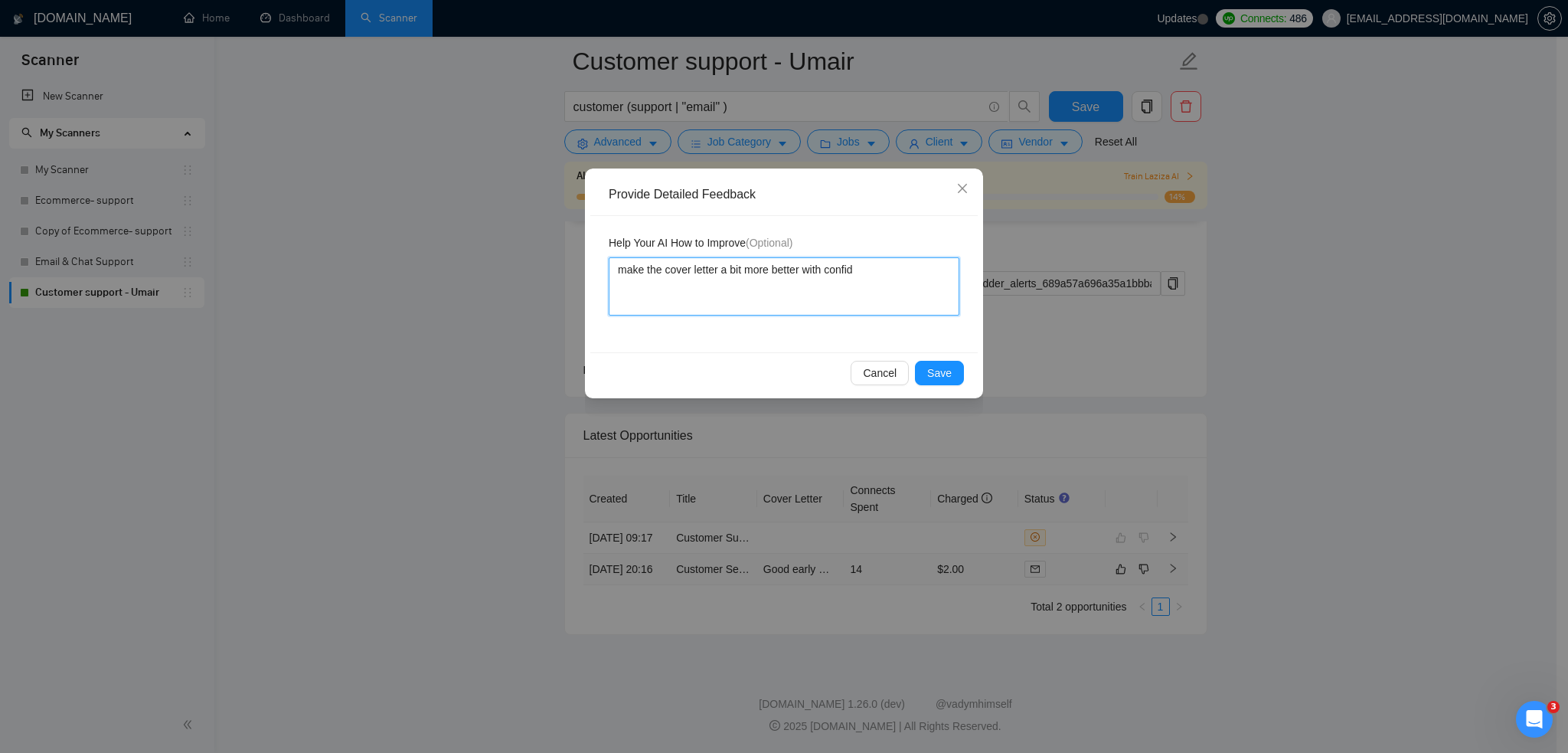
type textarea "make the cover letter a bit more better with confide"
type textarea "make the cover letter a bit more better with confiden"
type textarea "make the cover letter a bit more better with confident"
type textarea "make the cover letter a bit more better with confident t"
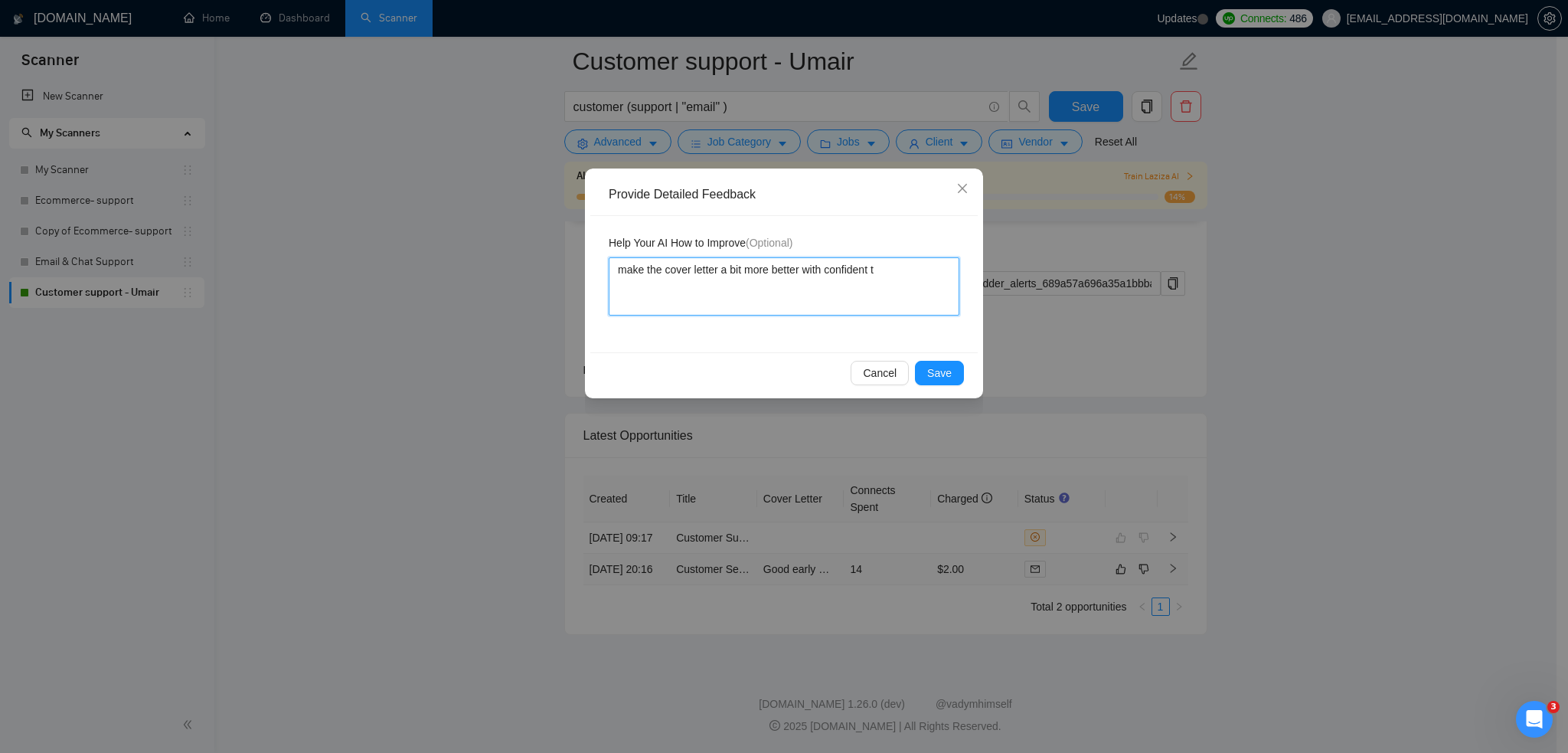
type textarea "make the cover letter a bit more better with confident to"
type textarea "make the cover letter a bit more better with confident ton"
type textarea "make the cover letter a bit more better with confident tone"
click at [952, 364] on button "Save" at bounding box center [939, 373] width 49 height 24
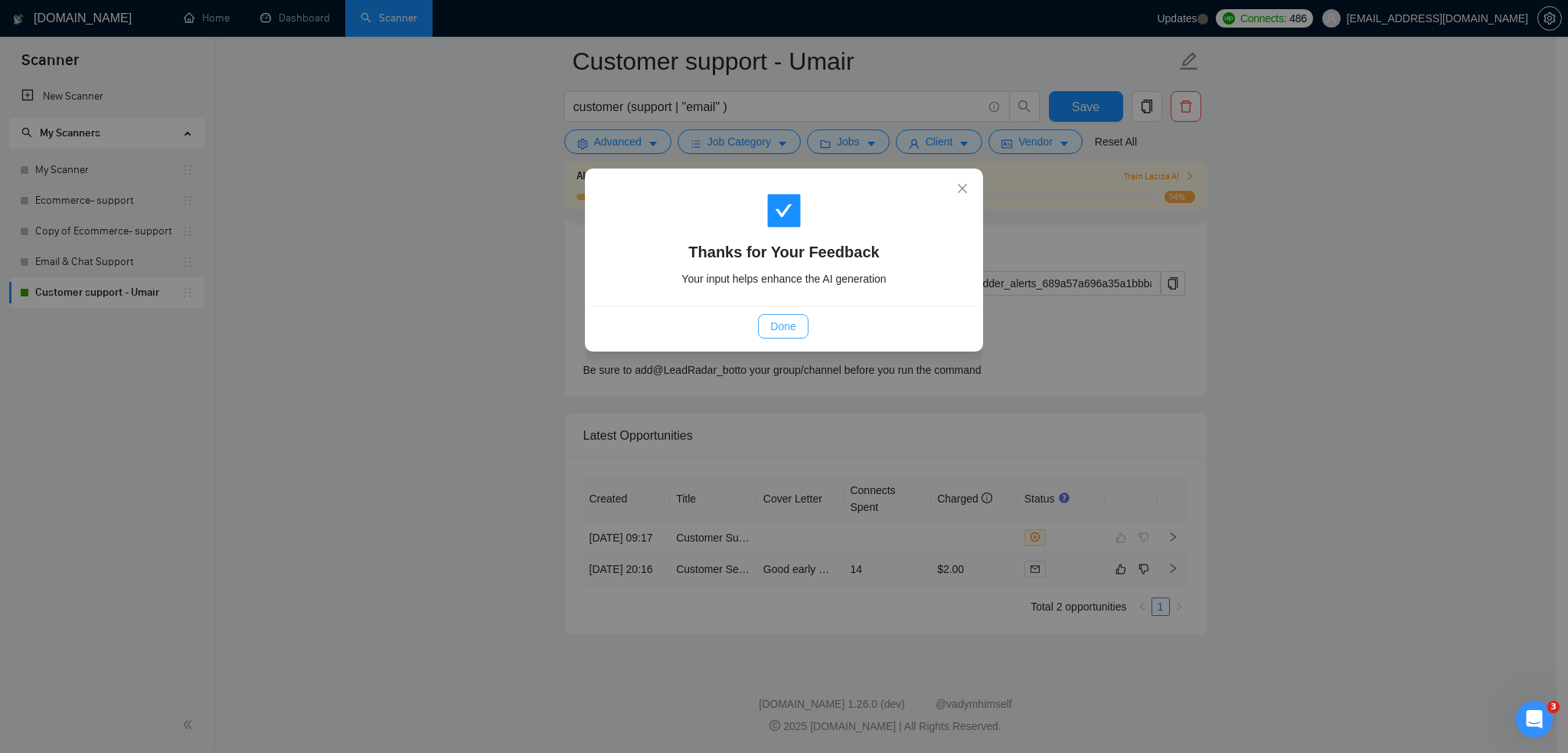
click at [786, 327] on span "Done" at bounding box center [783, 327] width 25 height 17
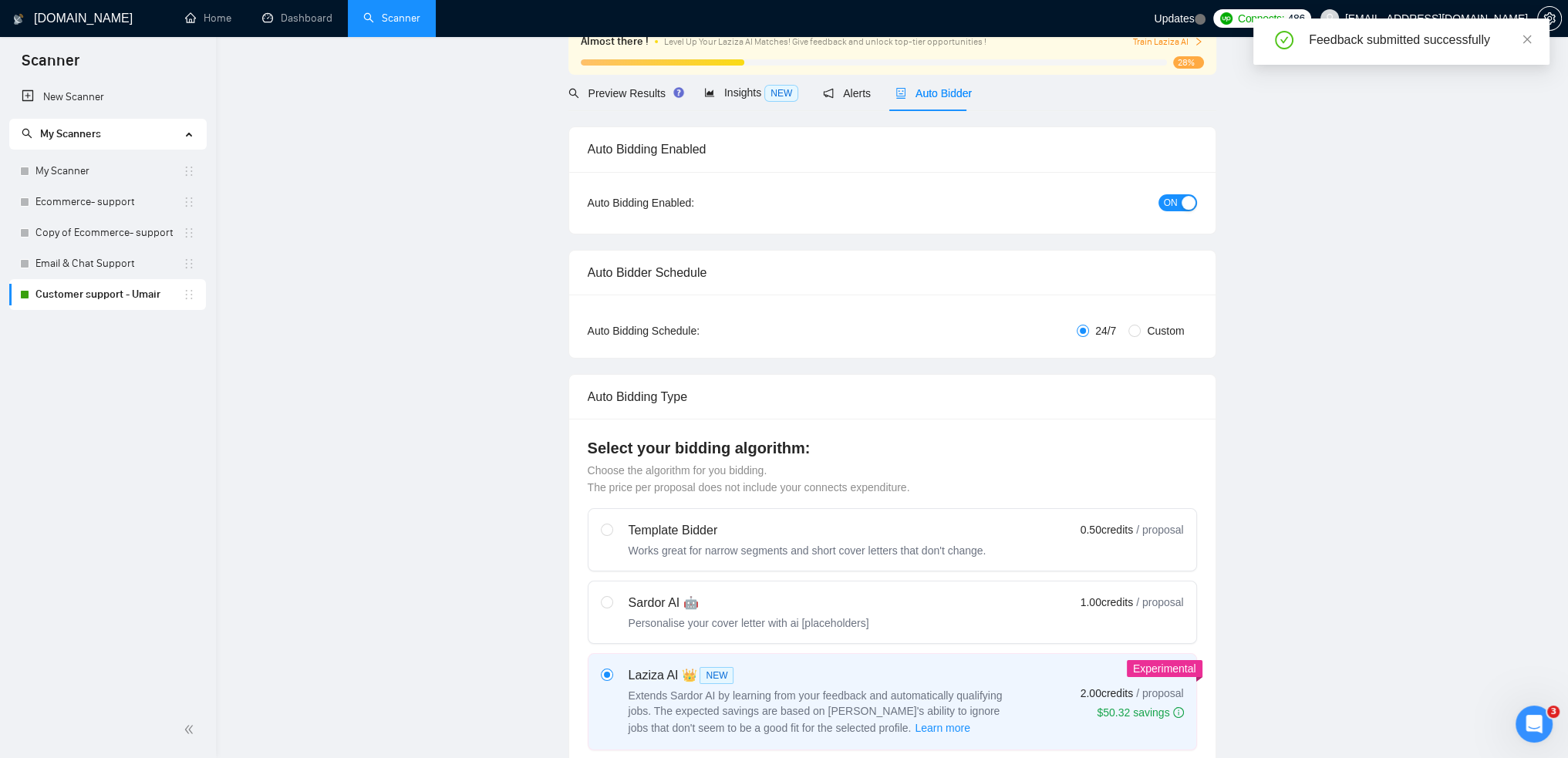
scroll to position [0, 0]
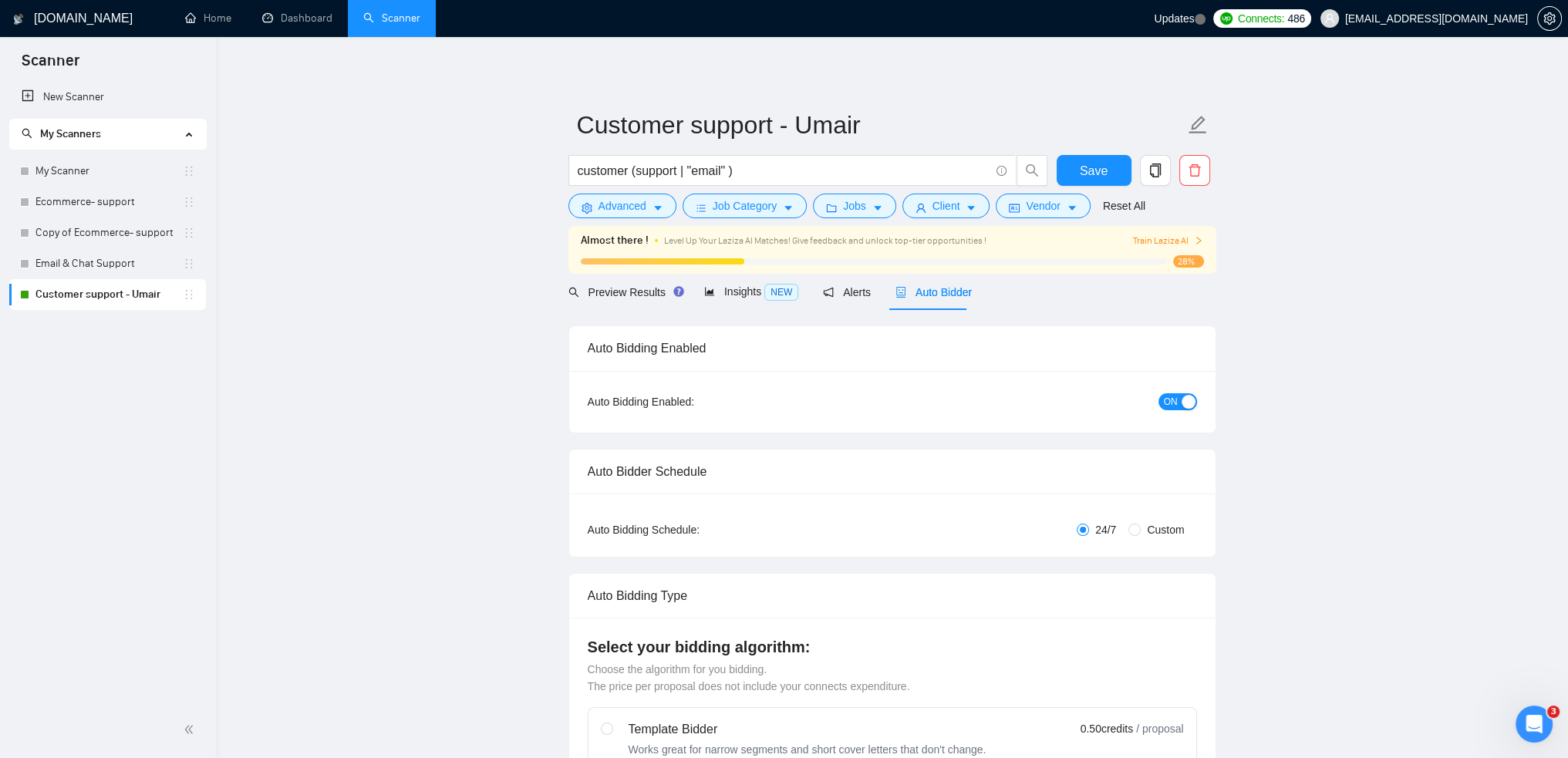
drag, startPoint x: 913, startPoint y: 298, endPoint x: 918, endPoint y: 314, distance: 16.8
click at [1022, 360] on div "Auto Bidding Enabled" at bounding box center [892, 348] width 610 height 44
click at [1030, 303] on div "Preview Results Insights NEW Alerts Auto Bidder" at bounding box center [892, 292] width 648 height 36
click at [1033, 291] on div "Preview Results Insights NEW Alerts Auto Bidder" at bounding box center [892, 292] width 648 height 36
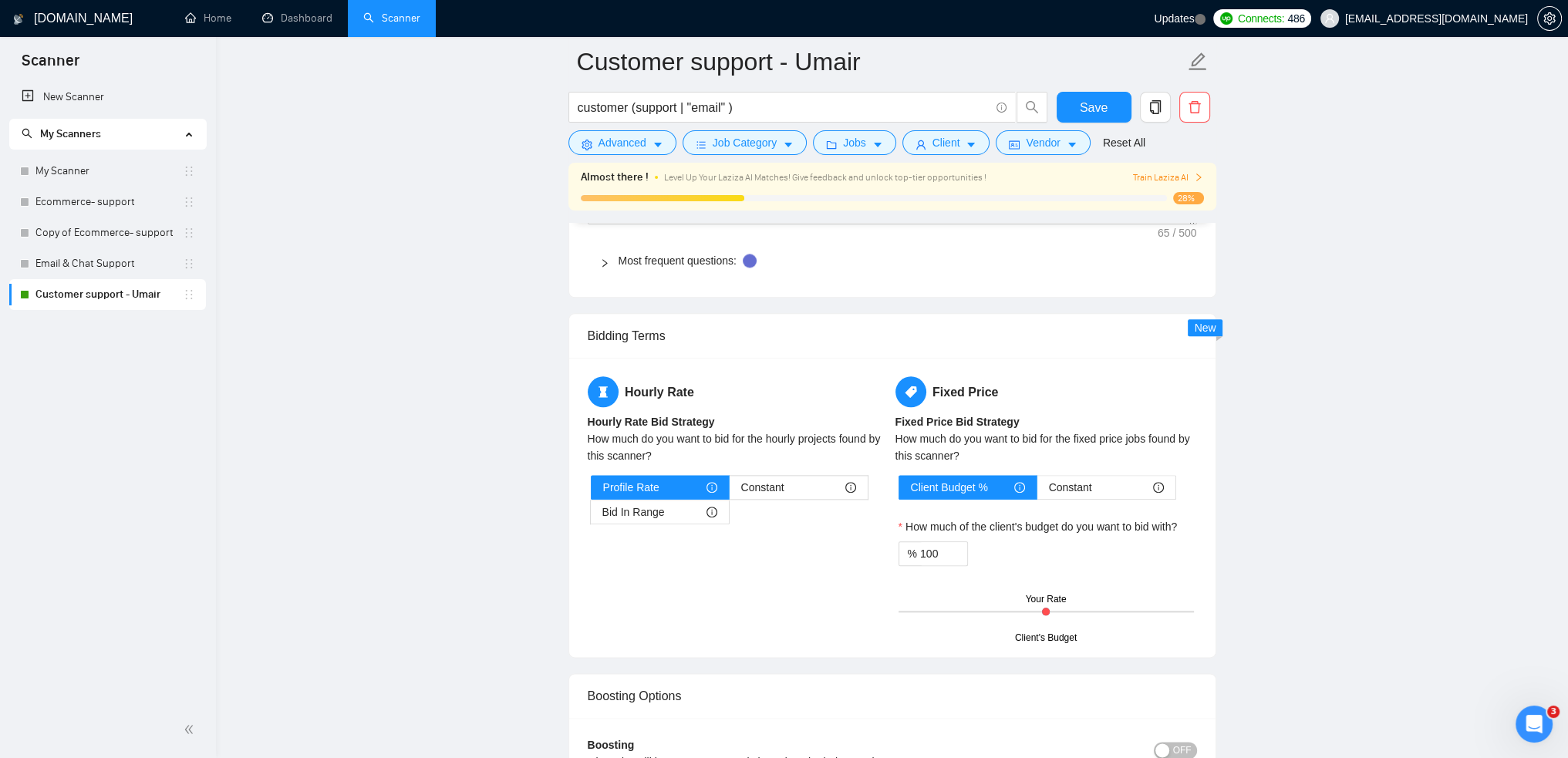
scroll to position [2082, 0]
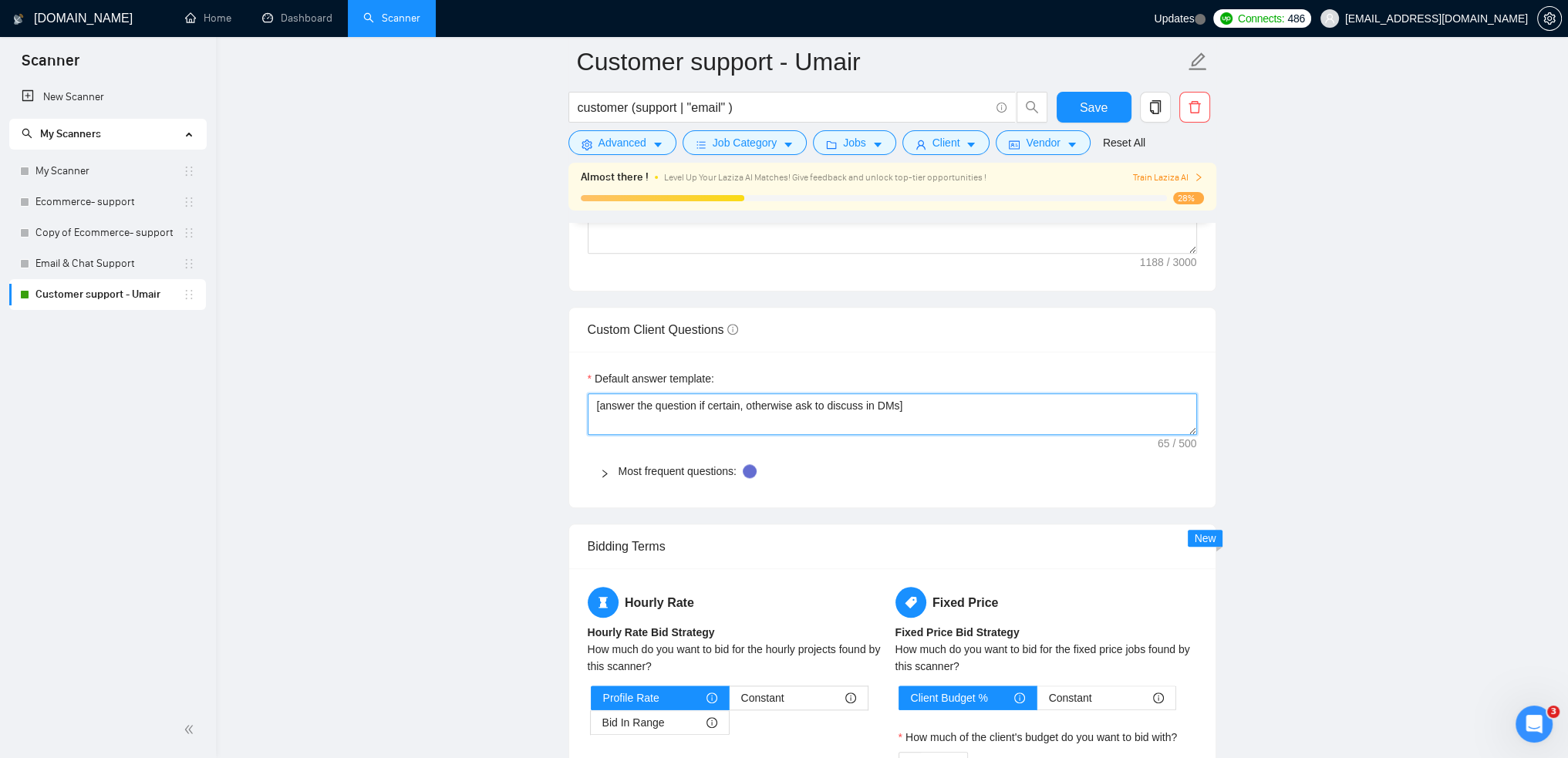
click at [972, 412] on textarea "[answer the question if certain, otherwise ask to discuss in DMs]" at bounding box center [892, 415] width 610 height 42
click at [604, 472] on icon "right" at bounding box center [604, 473] width 4 height 8
